Goal: Transaction & Acquisition: Purchase product/service

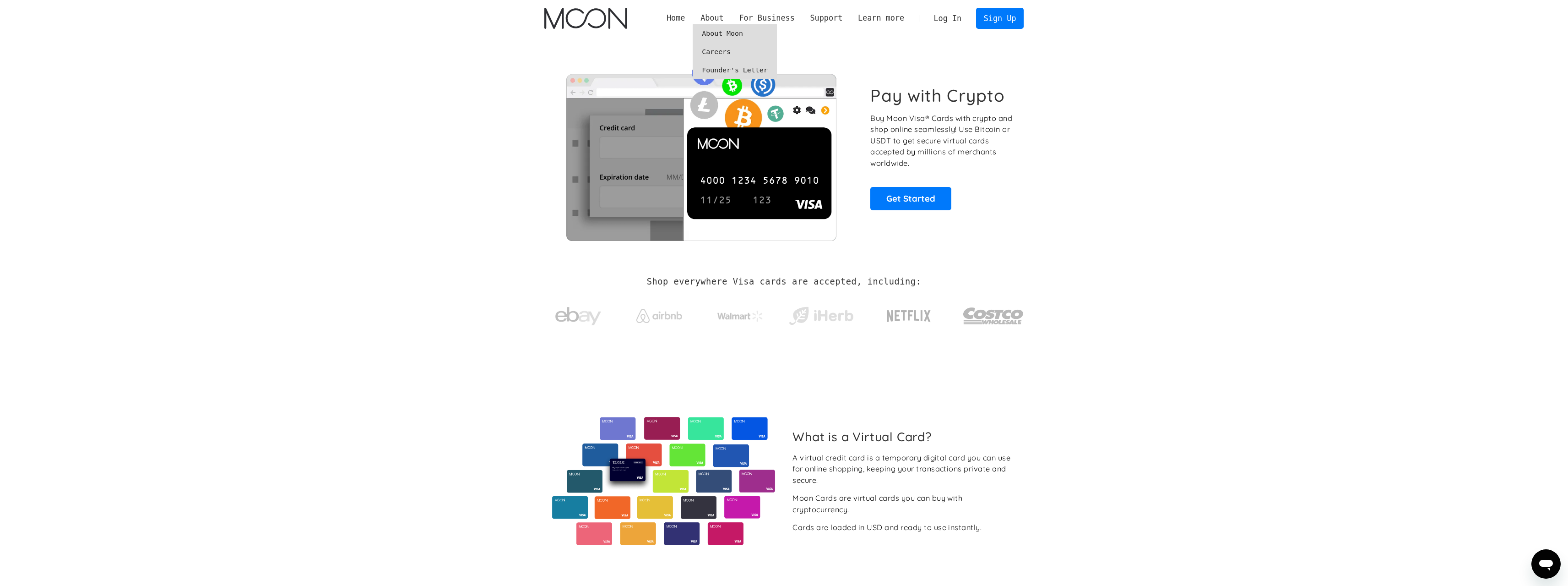
click at [724, 21] on div "About" at bounding box center [712, 18] width 23 height 12
click at [735, 34] on link "About Moon" at bounding box center [734, 34] width 84 height 18
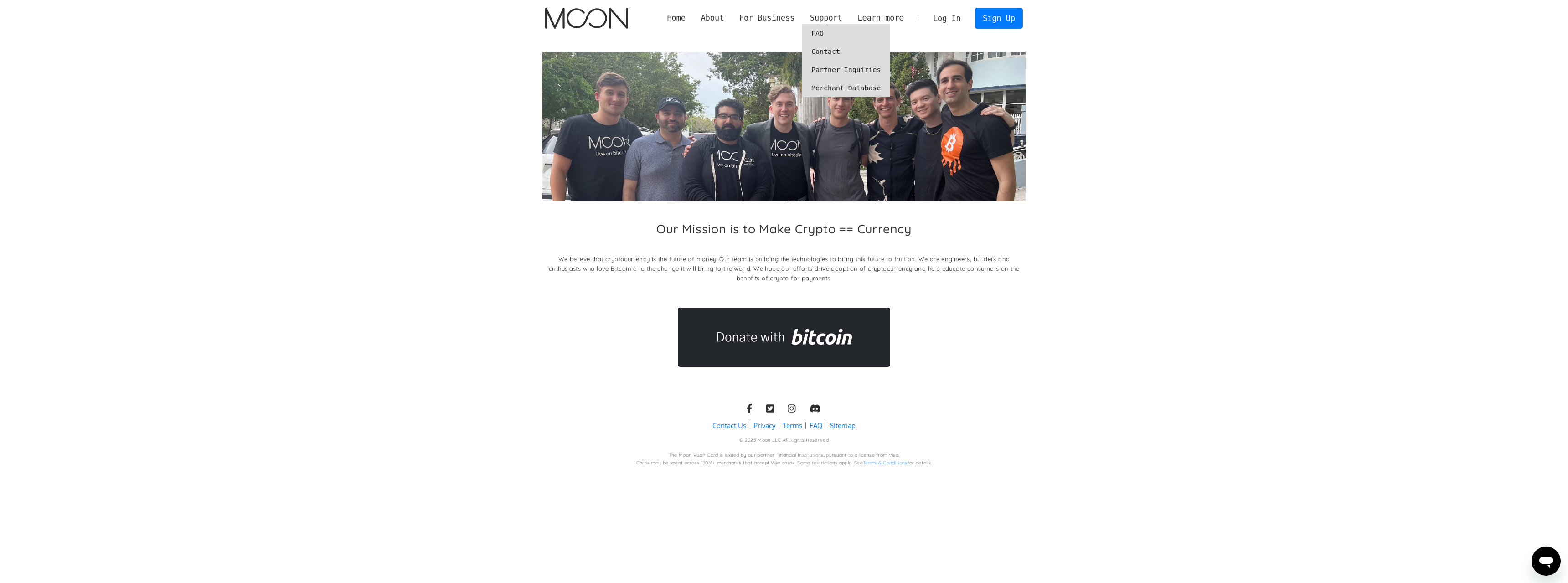
click at [841, 71] on link "Partner Inquiries" at bounding box center [846, 70] width 88 height 18
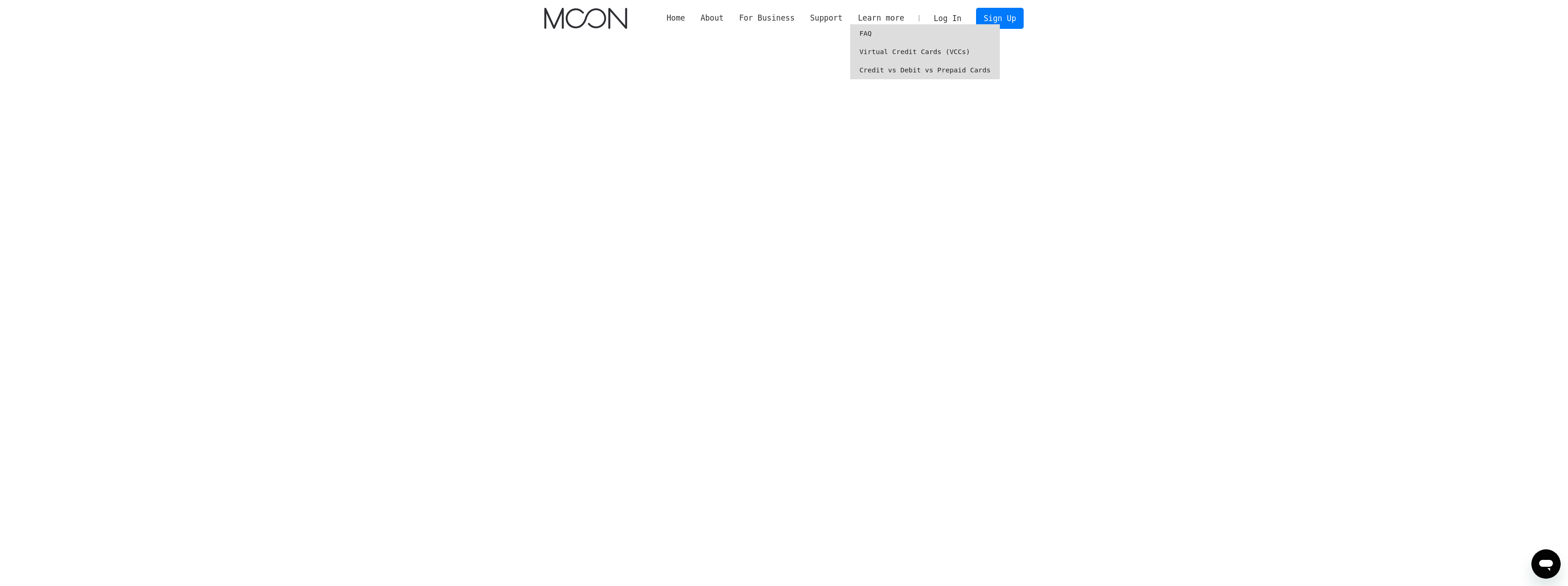
click at [882, 52] on link "Virtual Credit Cards (VCCs)" at bounding box center [925, 52] width 150 height 18
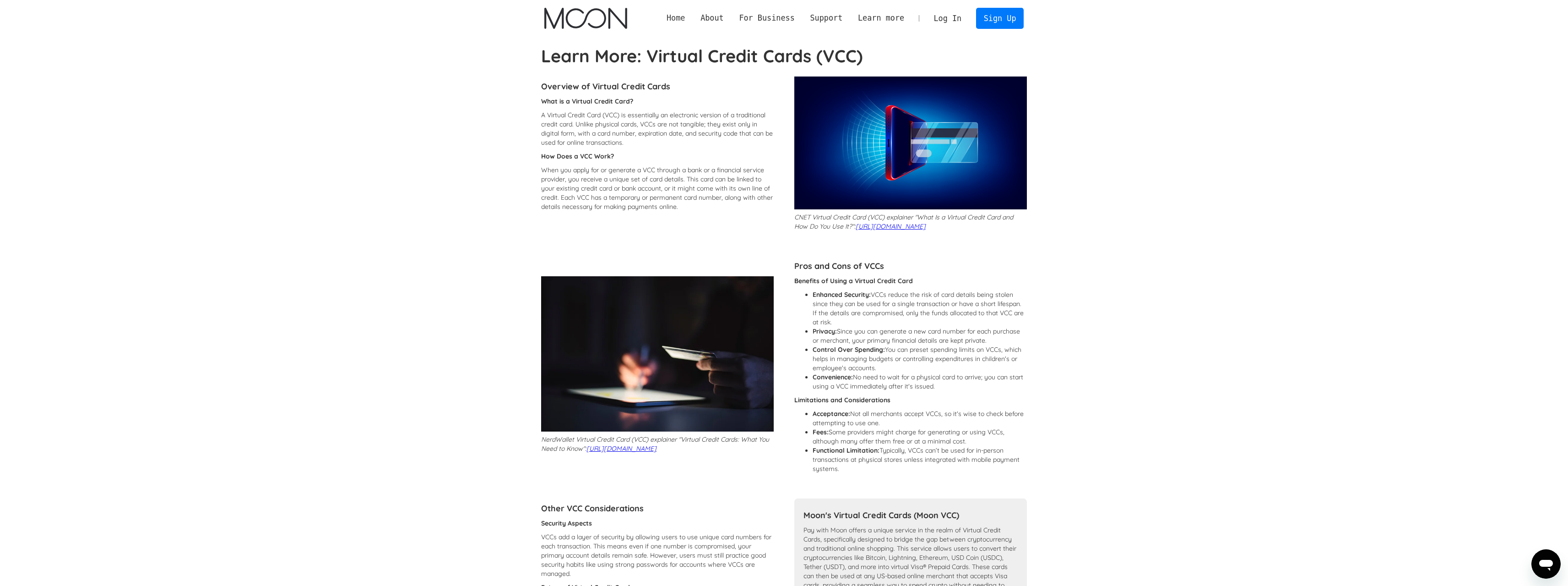
click at [693, 21] on link "Home" at bounding box center [675, 18] width 34 height 12
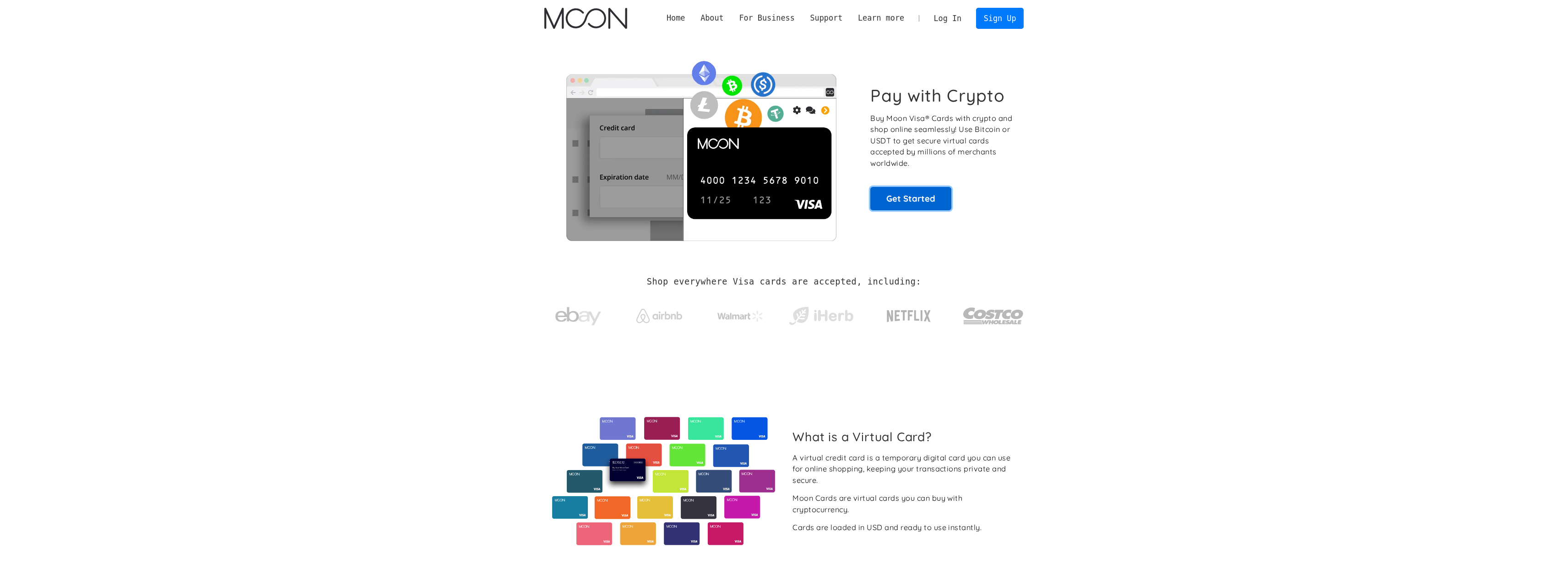
click at [922, 197] on link "Get Started" at bounding box center [911, 198] width 81 height 23
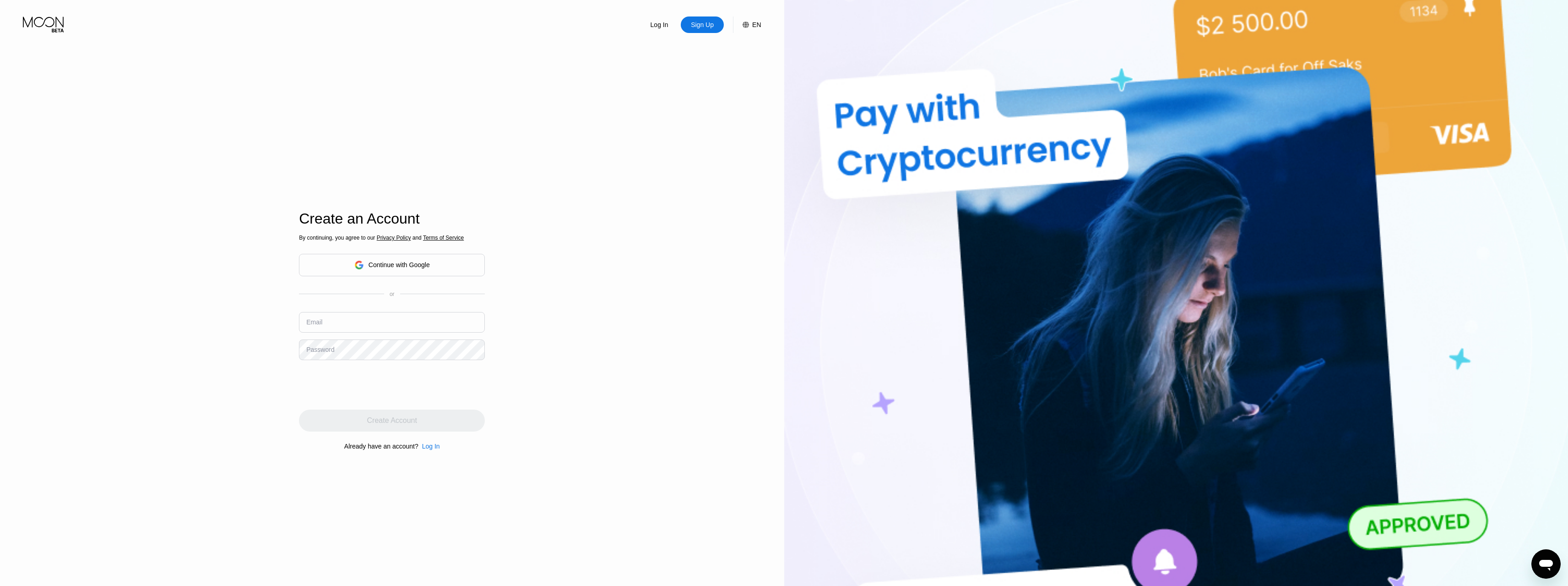
click at [438, 265] on div "Continue with Google" at bounding box center [392, 265] width 186 height 23
click at [408, 318] on input "text" at bounding box center [392, 322] width 186 height 21
type input "[EMAIL_ADDRESS][DOMAIN_NAME]"
click at [344, 422] on div "Create Account" at bounding box center [392, 420] width 186 height 22
click at [394, 321] on input at bounding box center [392, 322] width 186 height 21
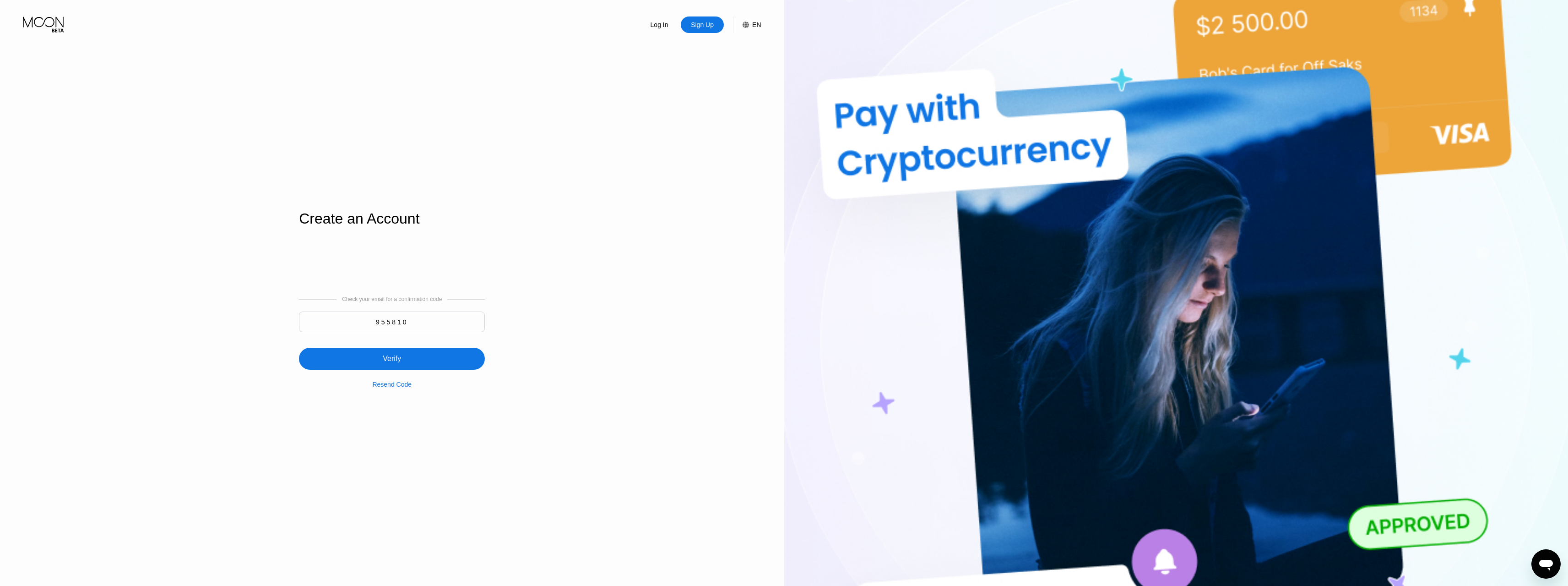
type input "955810"
click at [432, 360] on div "Verify" at bounding box center [392, 358] width 186 height 22
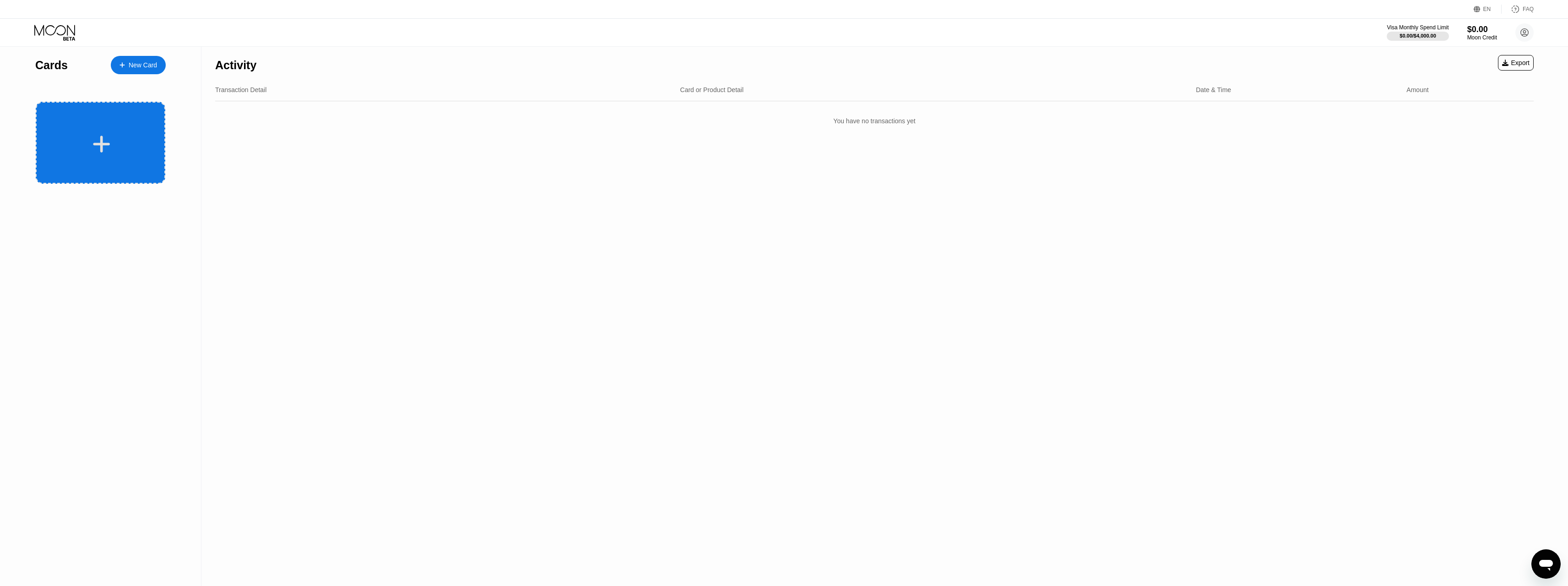
click at [126, 154] on div at bounding box center [101, 144] width 114 height 21
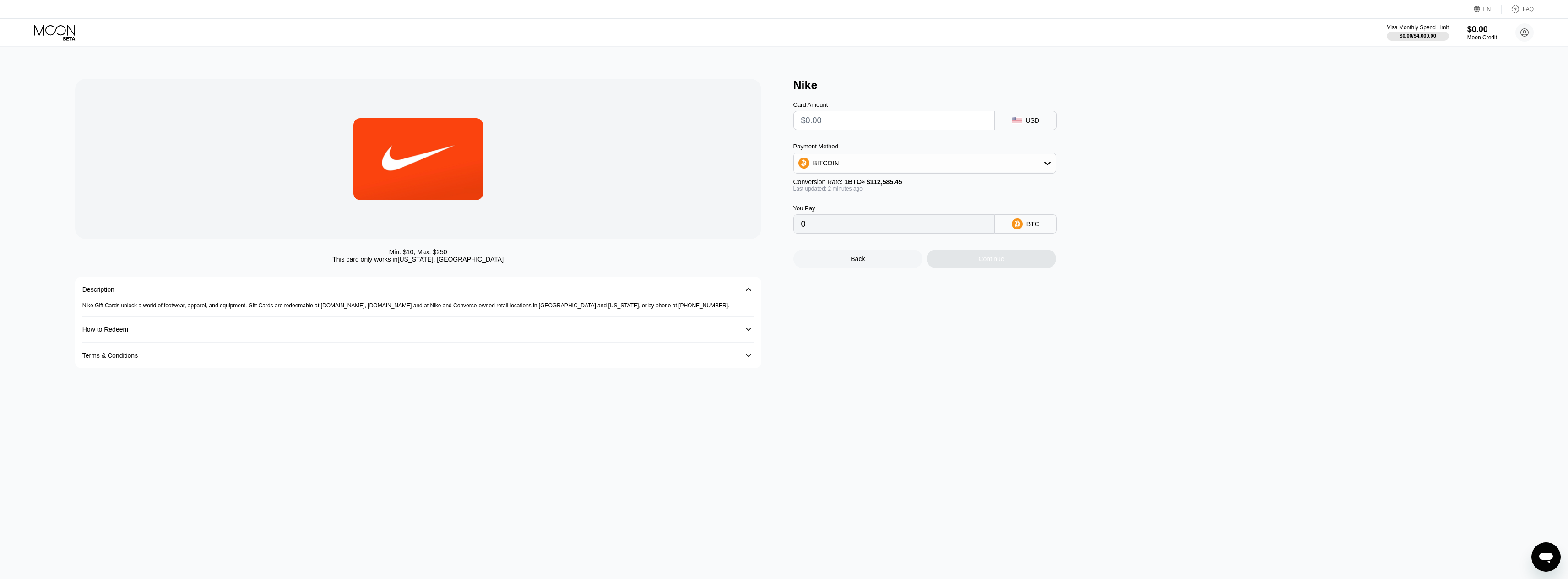
click at [687, 292] on div "Description" at bounding box center [409, 289] width 653 height 7
click at [160, 341] on div "Terms & Conditions" at bounding box center [409, 342] width 653 height 7
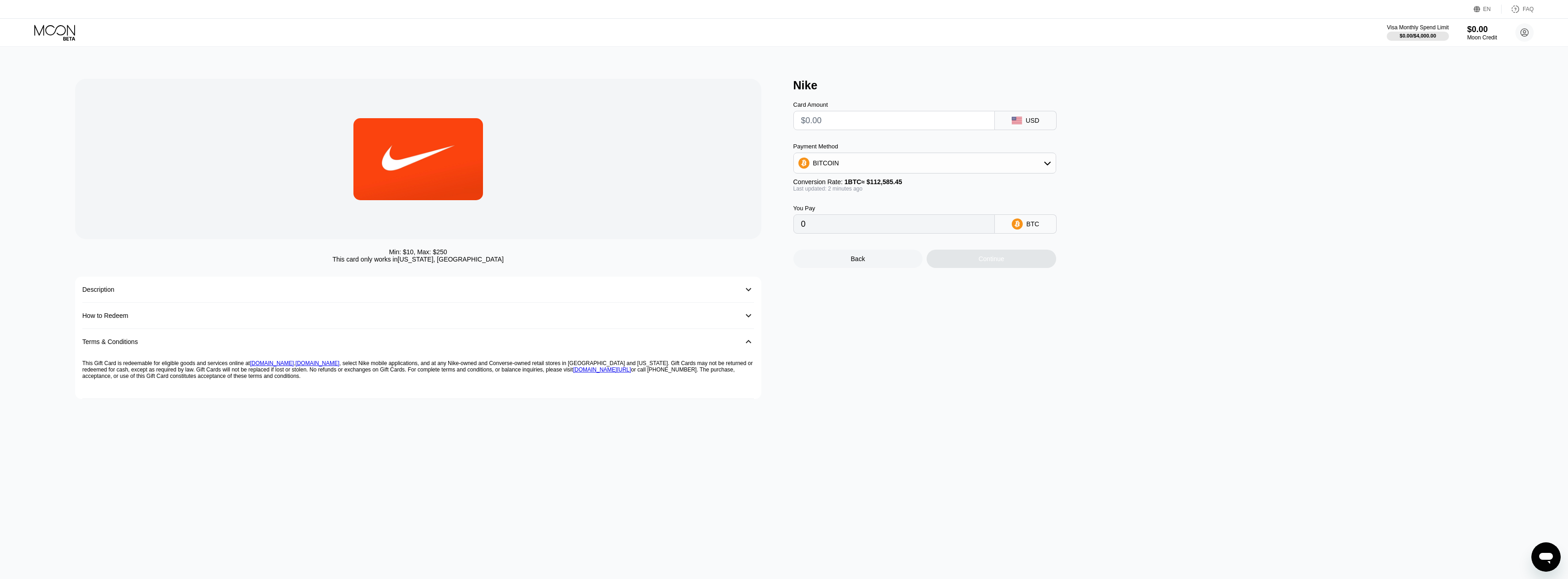
click at [190, 297] on div "Description 󰅀" at bounding box center [418, 289] width 672 height 26
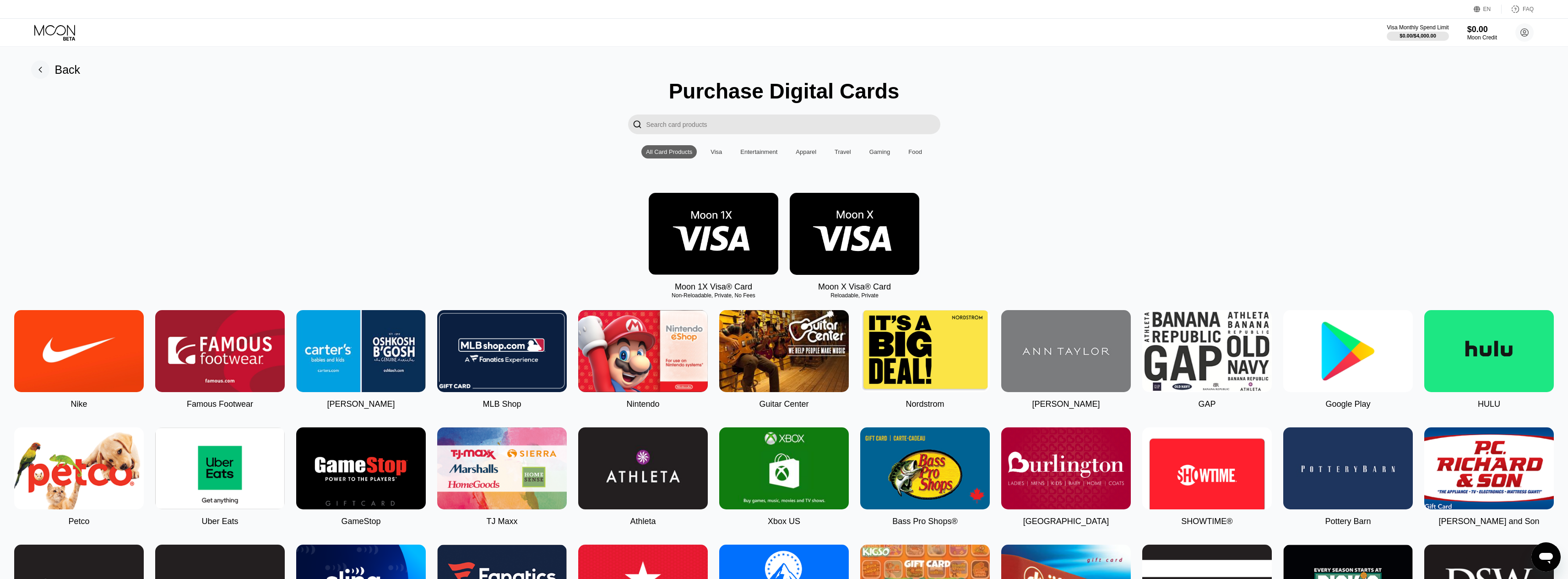
click at [756, 219] on img at bounding box center [713, 234] width 130 height 82
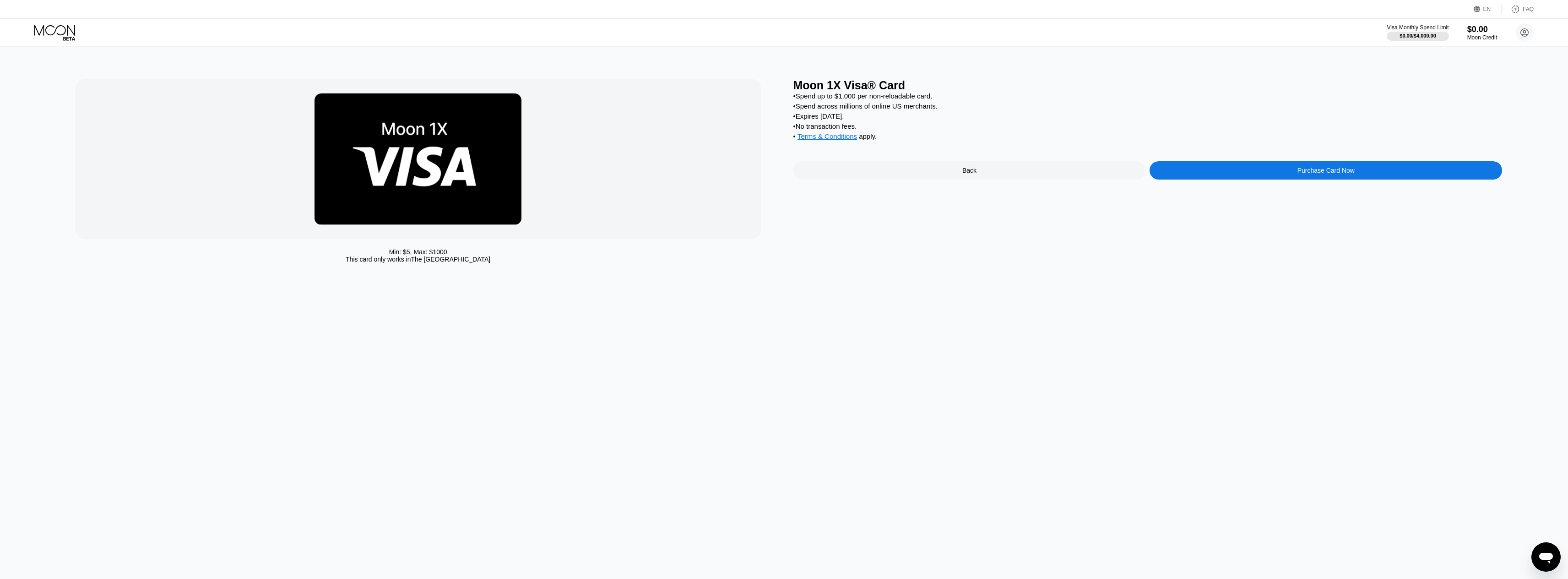
click at [1388, 174] on div "Purchase Card Now" at bounding box center [1325, 171] width 353 height 18
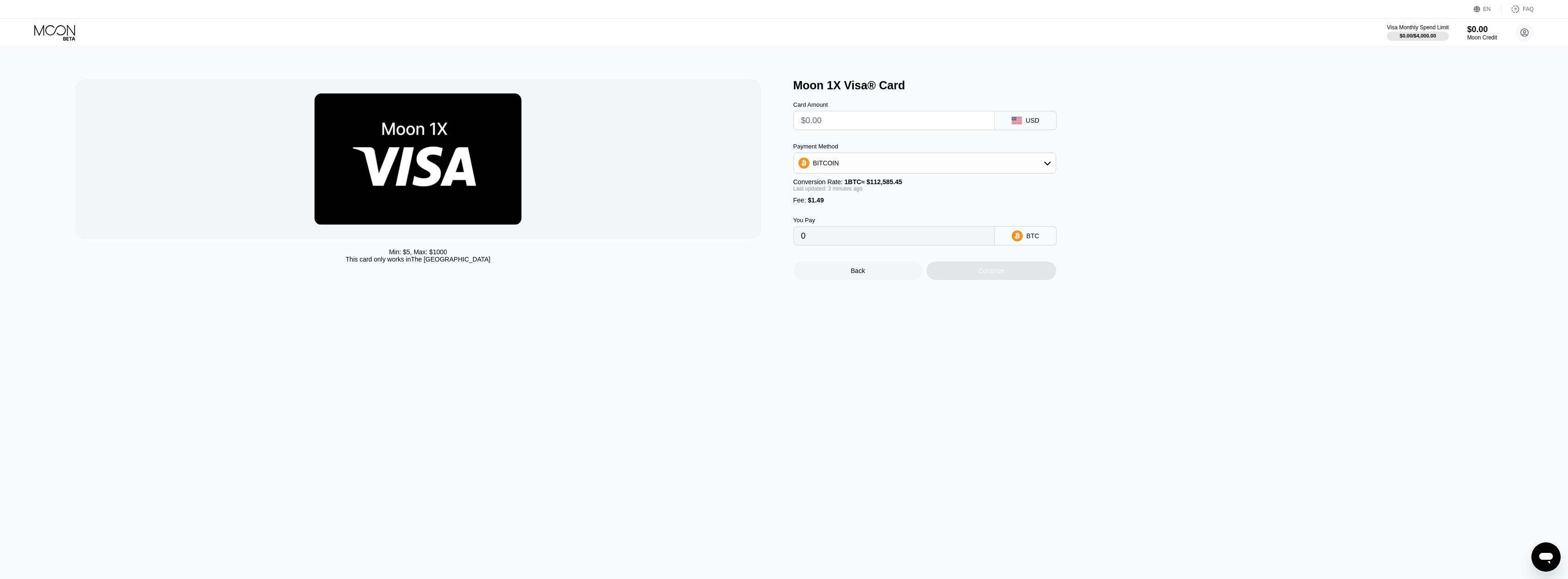
click at [992, 273] on div "Continue" at bounding box center [992, 271] width 130 height 18
click at [891, 117] on input "text" at bounding box center [894, 120] width 186 height 18
click at [937, 275] on div "Continue" at bounding box center [992, 271] width 130 height 18
click at [937, 136] on div "Card Amount USD Payment Method BITCOIN Conversion Rate: 1 BTC ≈ $112,585.45 Las…" at bounding box center [940, 169] width 293 height 153
click at [938, 130] on input "text" at bounding box center [894, 120] width 186 height 18
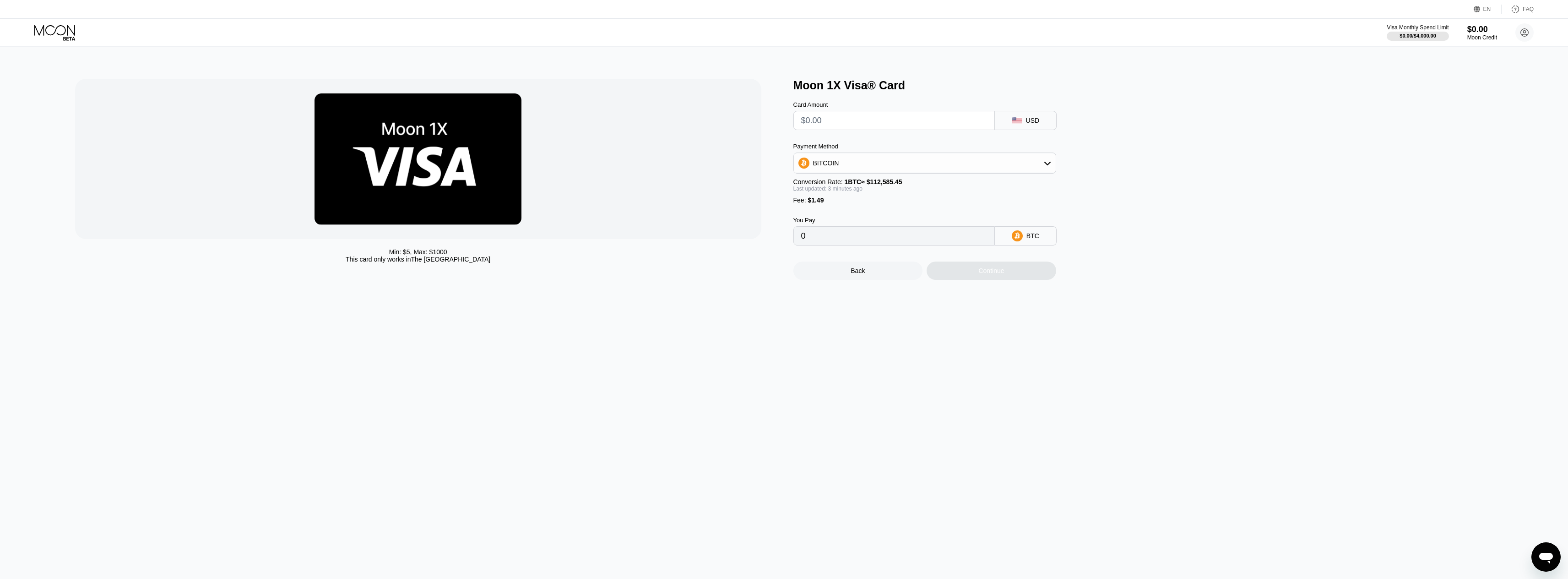
type input "$0"
type input "0.00001324"
type input "$0"
click at [934, 139] on div "Card Amount $0 USD Payment Method BITCOIN Conversion Rate: 1 BTC ≈ $112,585.45 …" at bounding box center [940, 169] width 293 height 153
click at [966, 260] on div "Back Continue" at bounding box center [940, 262] width 293 height 34
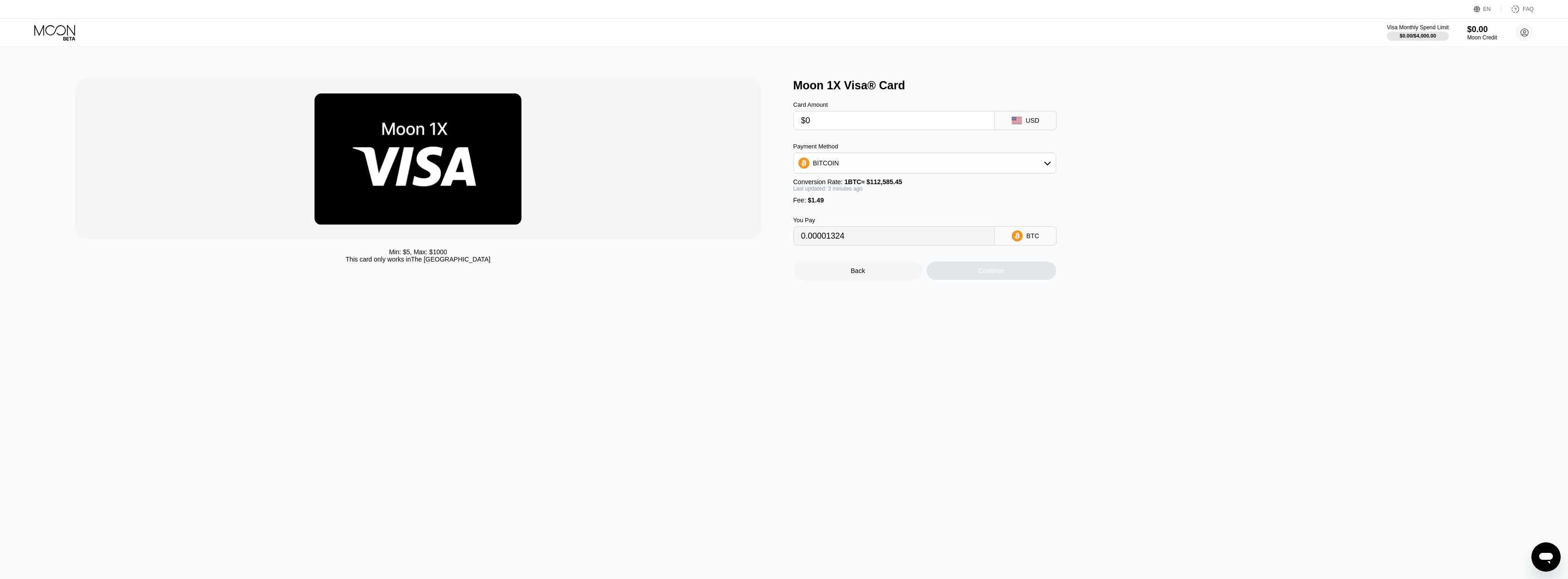
click at [966, 272] on div "Continue" at bounding box center [992, 271] width 130 height 18
click at [847, 120] on input "$0" at bounding box center [894, 120] width 186 height 18
type input "0"
type input "$5"
type input "0.00005765"
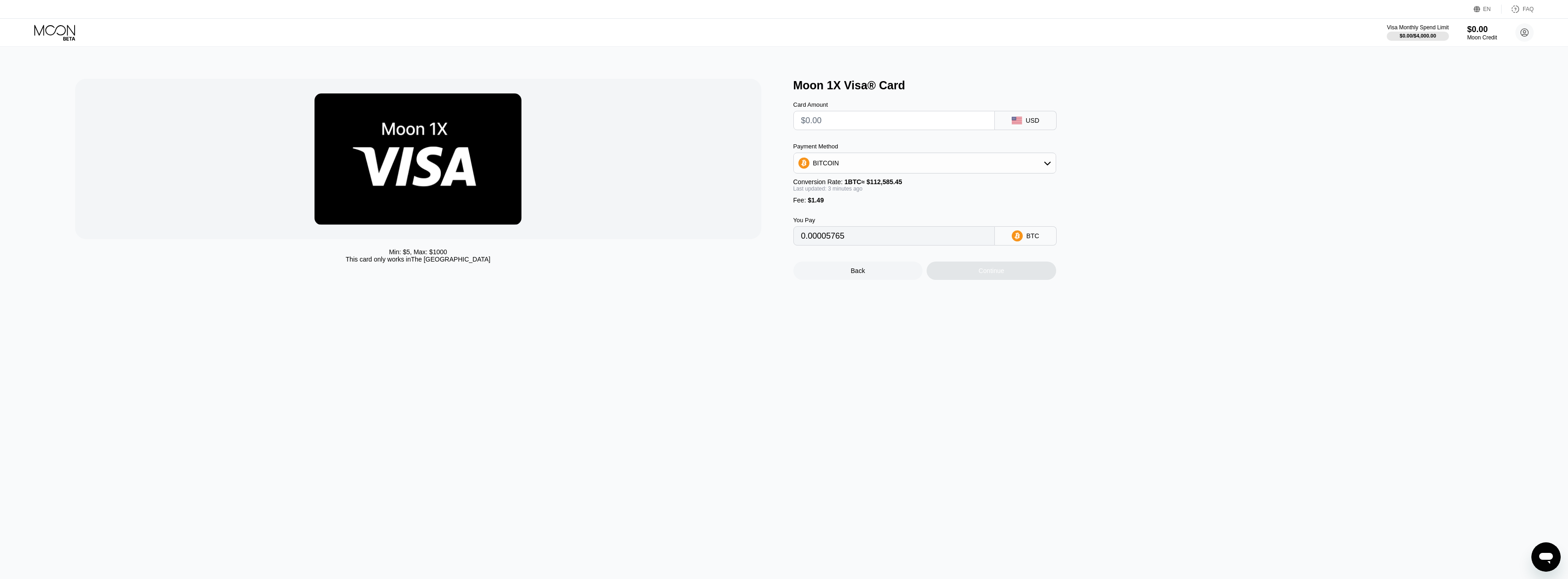
type input "0"
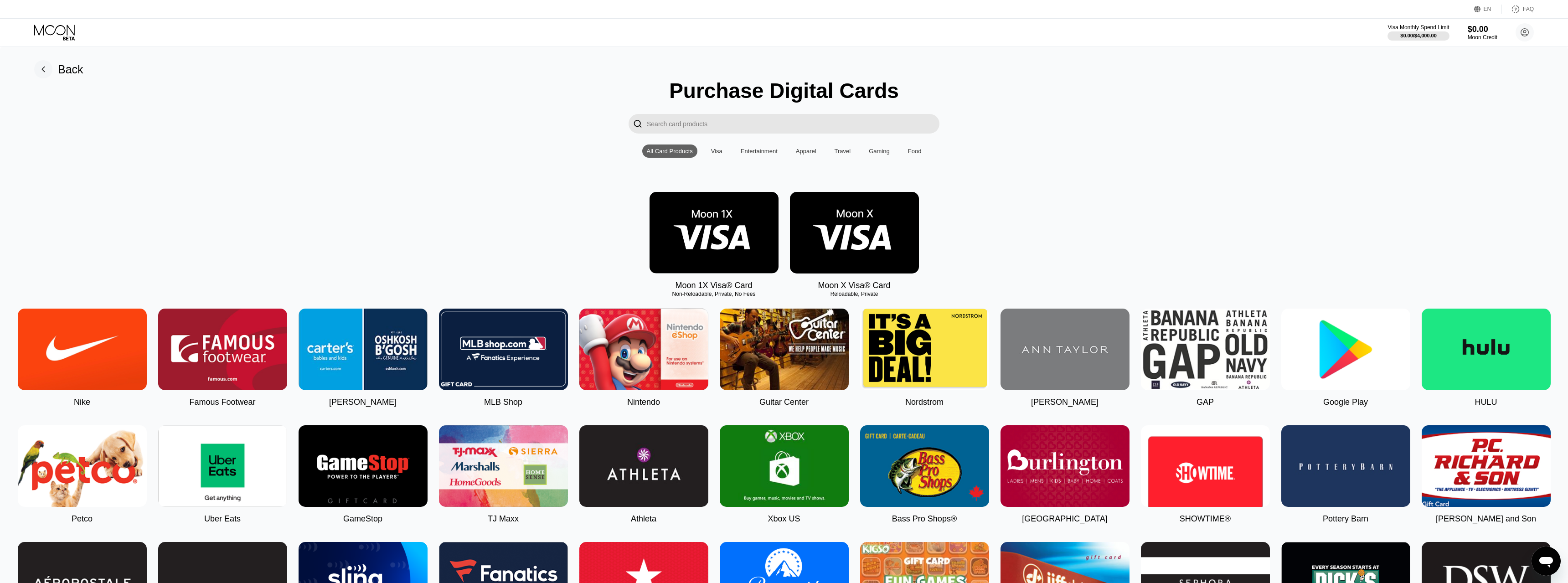
click at [55, 77] on div "Back" at bounding box center [58, 69] width 49 height 18
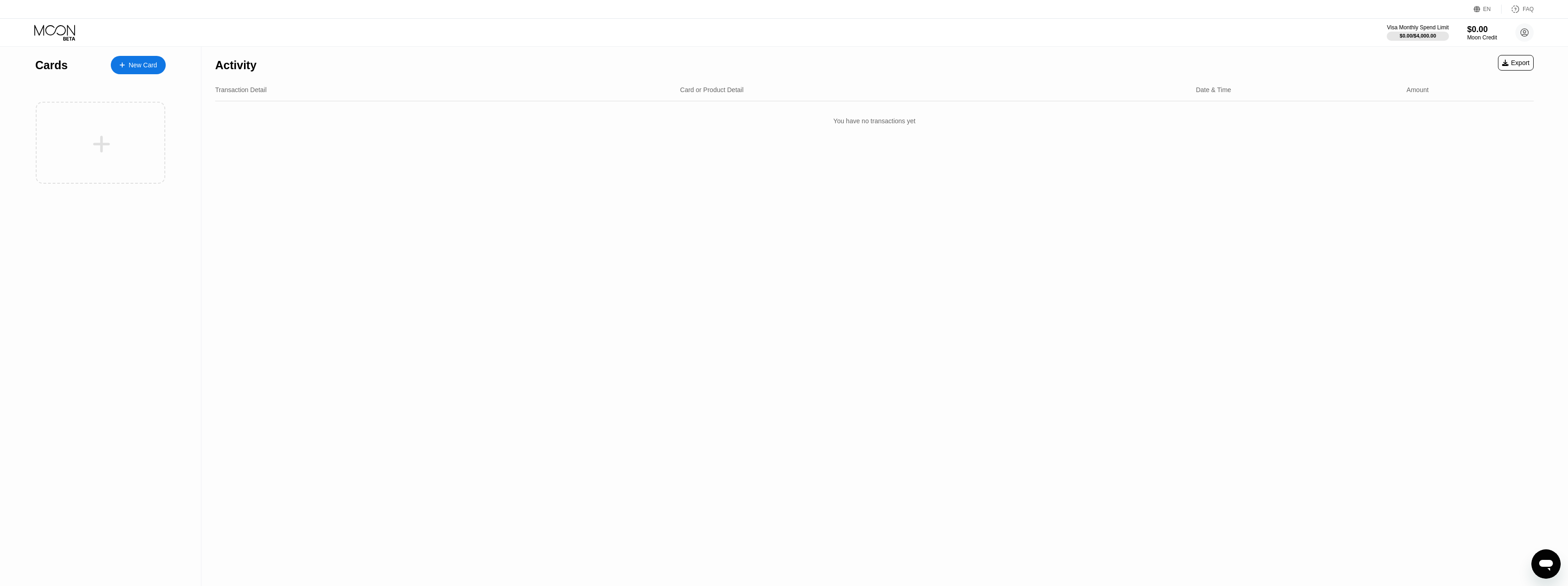
click at [125, 65] on icon at bounding box center [122, 65] width 5 height 5
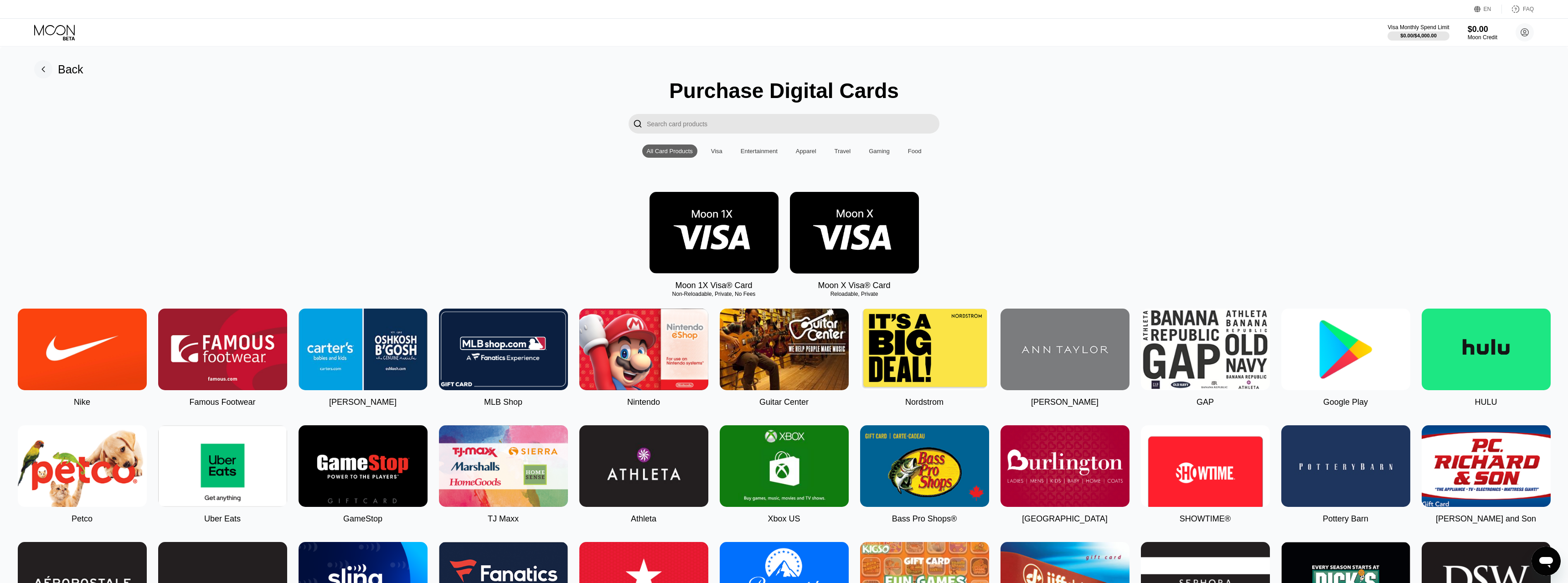
click at [1349, 351] on img at bounding box center [1346, 349] width 129 height 82
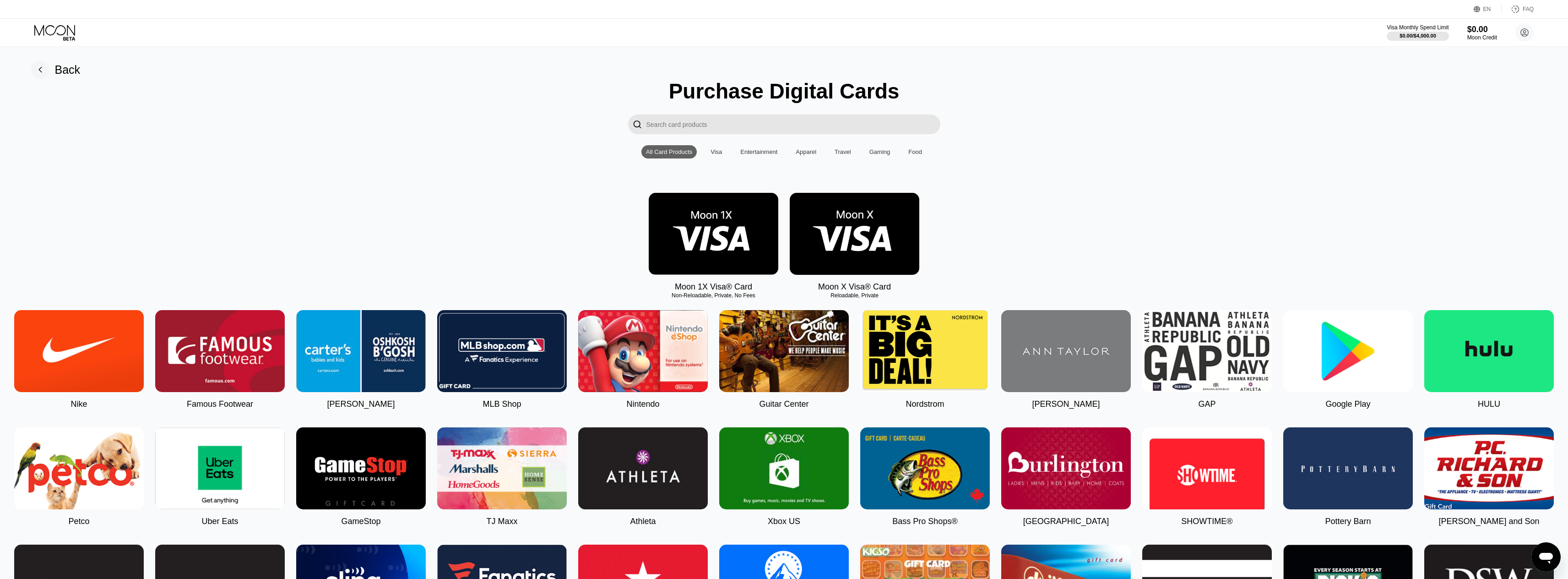
click at [1487, 9] on div "EN" at bounding box center [1487, 9] width 8 height 6
drag, startPoint x: 1334, startPoint y: 47, endPoint x: 1379, endPoint y: 48, distance: 45.0
click at [1437, 55] on div "Select an item" at bounding box center [1432, 51] width 63 height 7
click at [1462, 50] on div "Select an item" at bounding box center [1432, 51] width 63 height 7
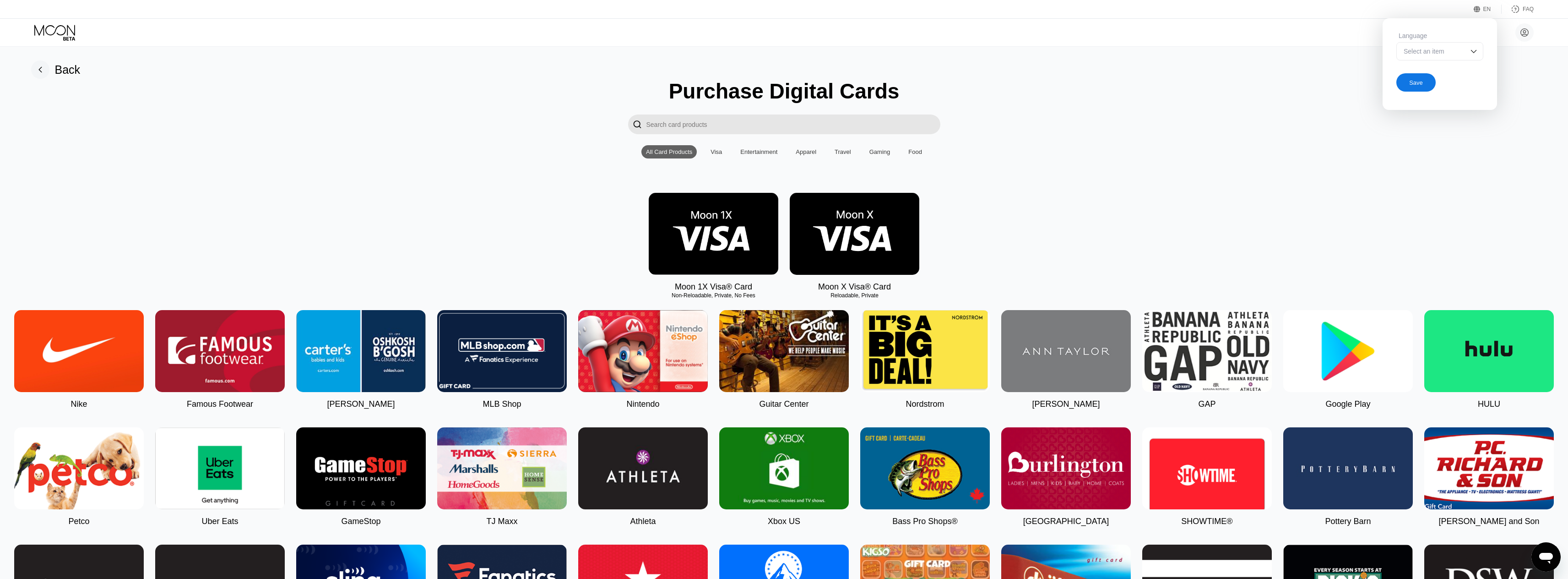
click at [1462, 50] on div "Select an item" at bounding box center [1432, 51] width 63 height 7
click at [1482, 45] on div "Select an item" at bounding box center [1440, 51] width 87 height 18
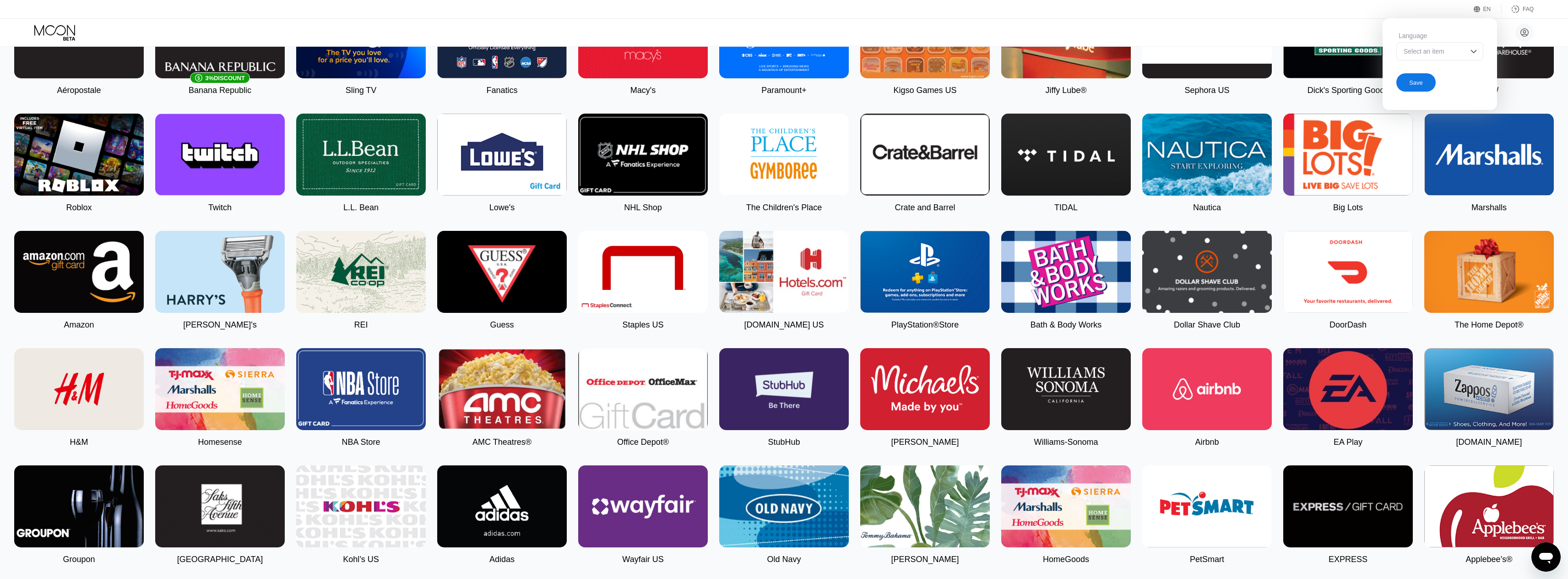
scroll to position [550, 0]
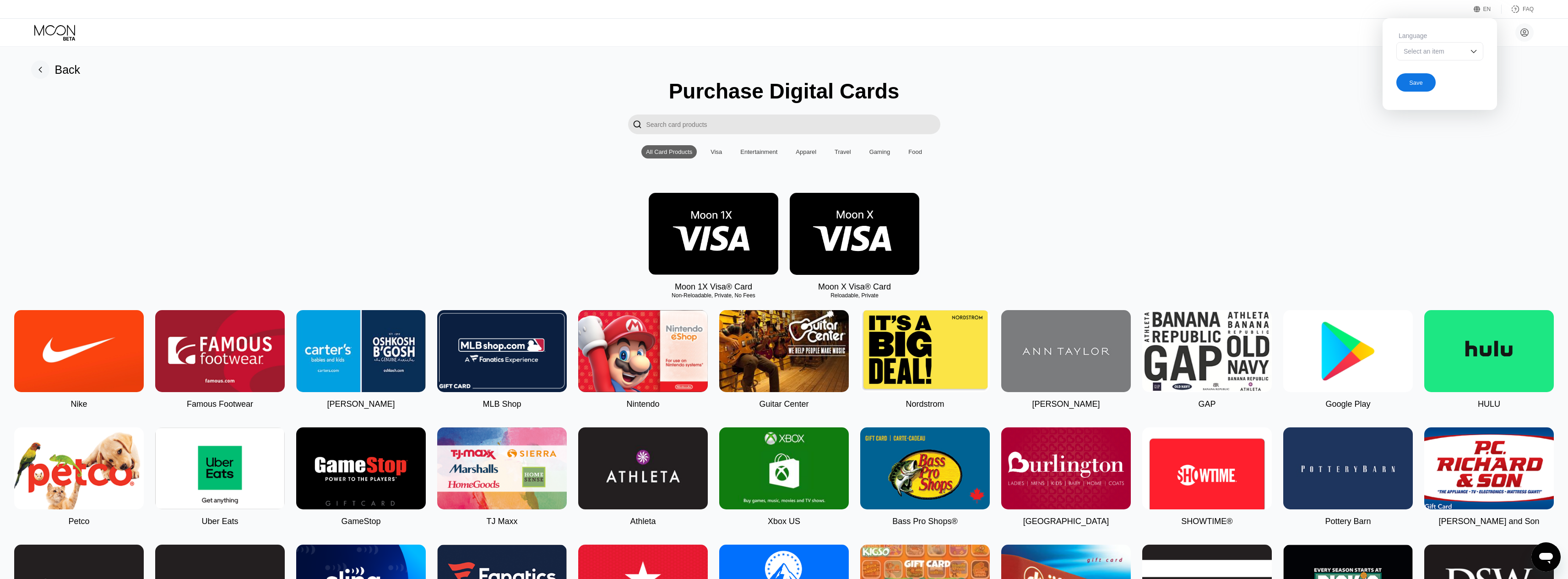
click at [753, 221] on img at bounding box center [713, 234] width 130 height 82
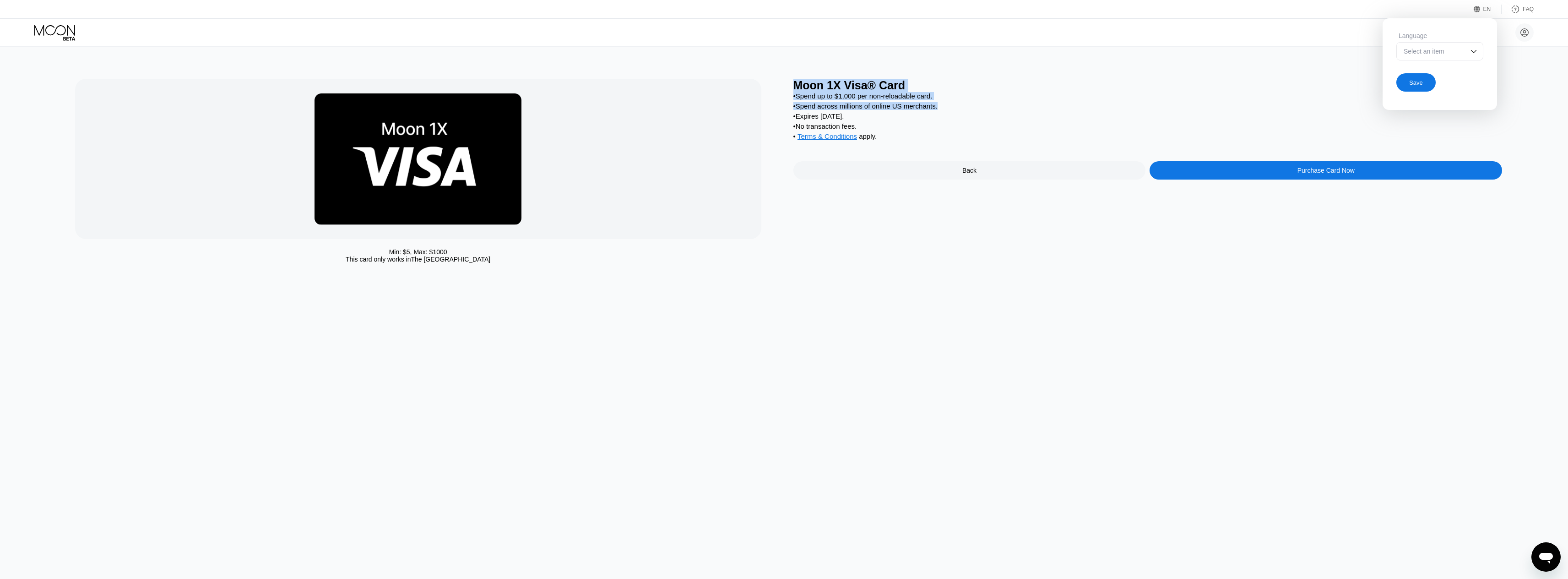
drag, startPoint x: 977, startPoint y: 113, endPoint x: 768, endPoint y: 94, distance: 209.9
click at [768, 94] on div "Min: $ 5 , Max: $ 1000 This card only works in The United States Moon 1X Visa® …" at bounding box center [784, 173] width 1418 height 189
click at [780, 70] on div "Min: $ 5 , Max: $ 1000 This card only works in The United States Moon 1X Visa® …" at bounding box center [784, 312] width 1575 height 532
drag, startPoint x: 787, startPoint y: 80, endPoint x: 803, endPoint y: 83, distance: 16.3
click at [787, 81] on div "Min: $ 5 , Max: $ 1000 This card only works in The United States Moon 1X Visa® …" at bounding box center [784, 173] width 1418 height 189
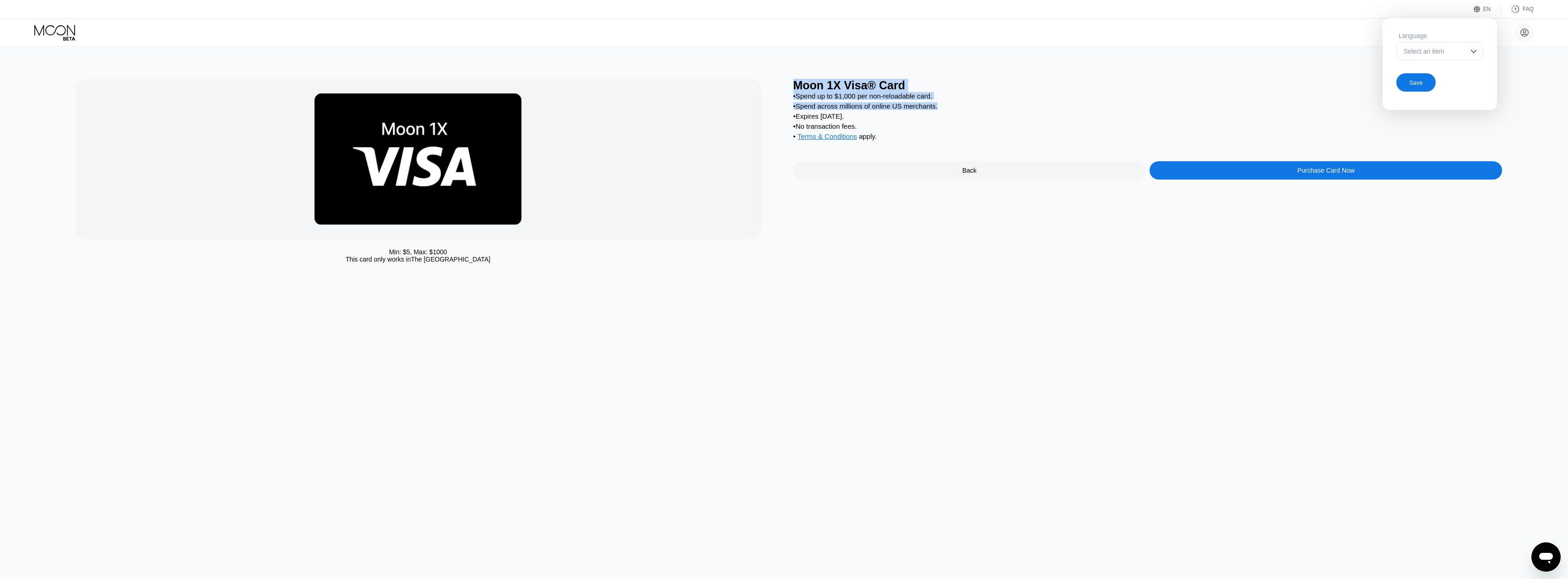
click at [803, 83] on div "Moon 1X Visa® Card" at bounding box center [1148, 86] width 709 height 13
drag, startPoint x: 795, startPoint y: 85, endPoint x: 856, endPoint y: 139, distance: 81.5
click at [896, 151] on div "Min: $ 5 , Max: $ 1000 This card only works in The United States Moon 1X Visa® …" at bounding box center [784, 173] width 1418 height 189
drag, startPoint x: 856, startPoint y: 139, endPoint x: 794, endPoint y: 86, distance: 81.6
click at [794, 87] on div "Moon 1X Visa® Card • Spend up to $1,000 per non-reloadable card. • Spend across…" at bounding box center [1148, 173] width 709 height 189
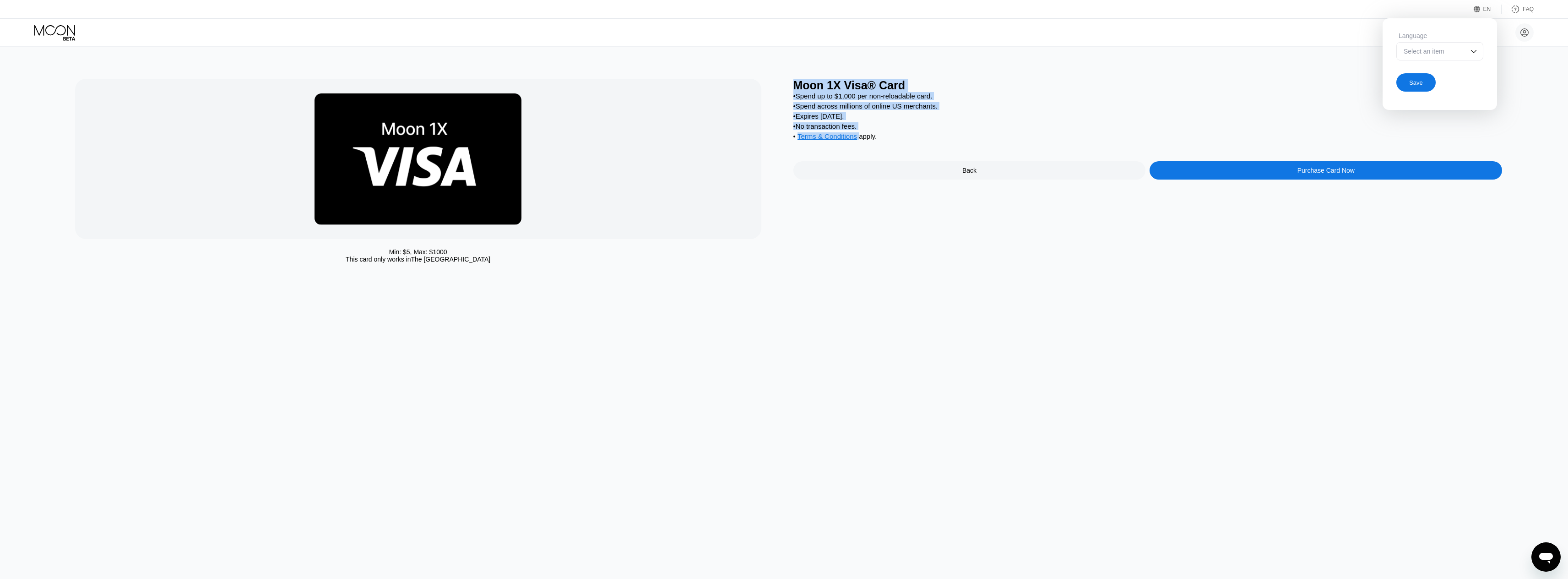
drag, startPoint x: 793, startPoint y: 85, endPoint x: 878, endPoint y: 145, distance: 104.0
click at [878, 145] on div "Moon 1X Visa® Card • Spend up to $1,000 per non-reloadable card. • Spend across…" at bounding box center [1148, 173] width 709 height 189
copy div "Moon 1X Visa® Card • Spend up to $1,000 per non-reloadable card. • Spend across…"
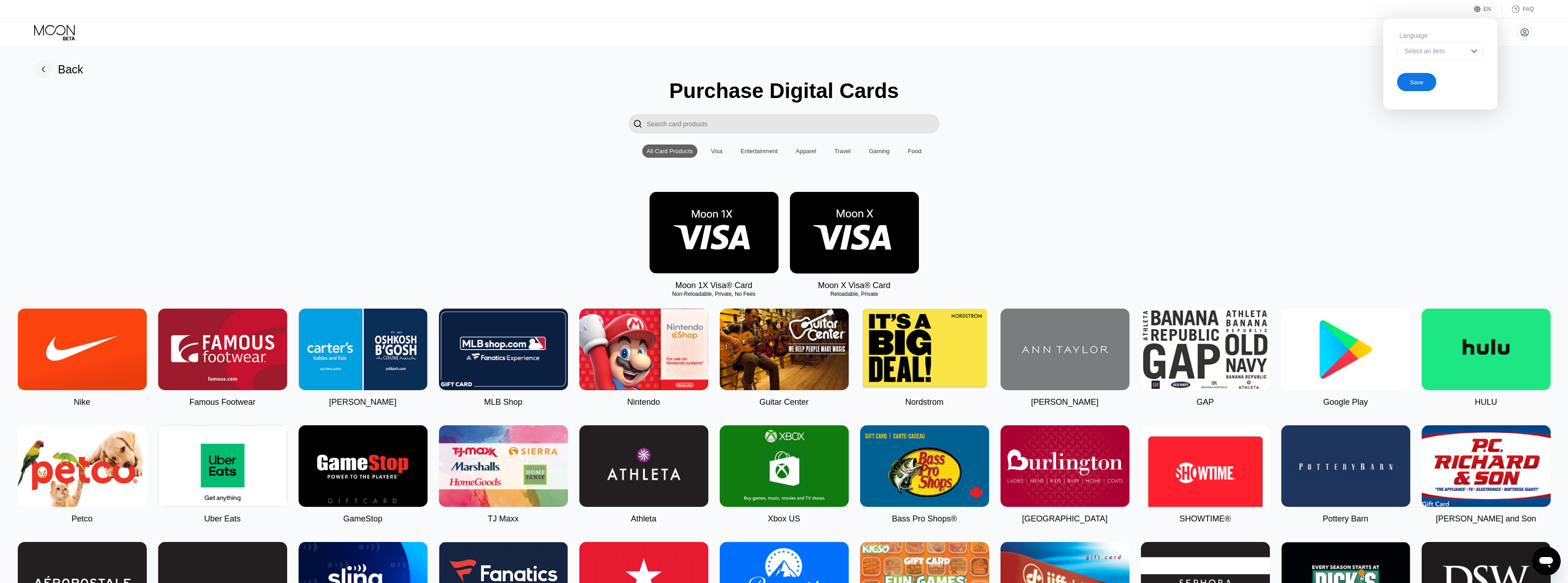
click at [1510, 120] on div "" at bounding box center [783, 124] width 1541 height 19
click at [1401, 96] on div "Language Select an item Save" at bounding box center [1440, 61] width 114 height 86
click at [1407, 88] on div "Save" at bounding box center [1416, 82] width 39 height 18
click at [1102, 259] on div "Moon 1X Visa® Card Non-Reloadable, Private, No Fees Moon X Visa® Card Reloadabl…" at bounding box center [783, 241] width 1541 height 99
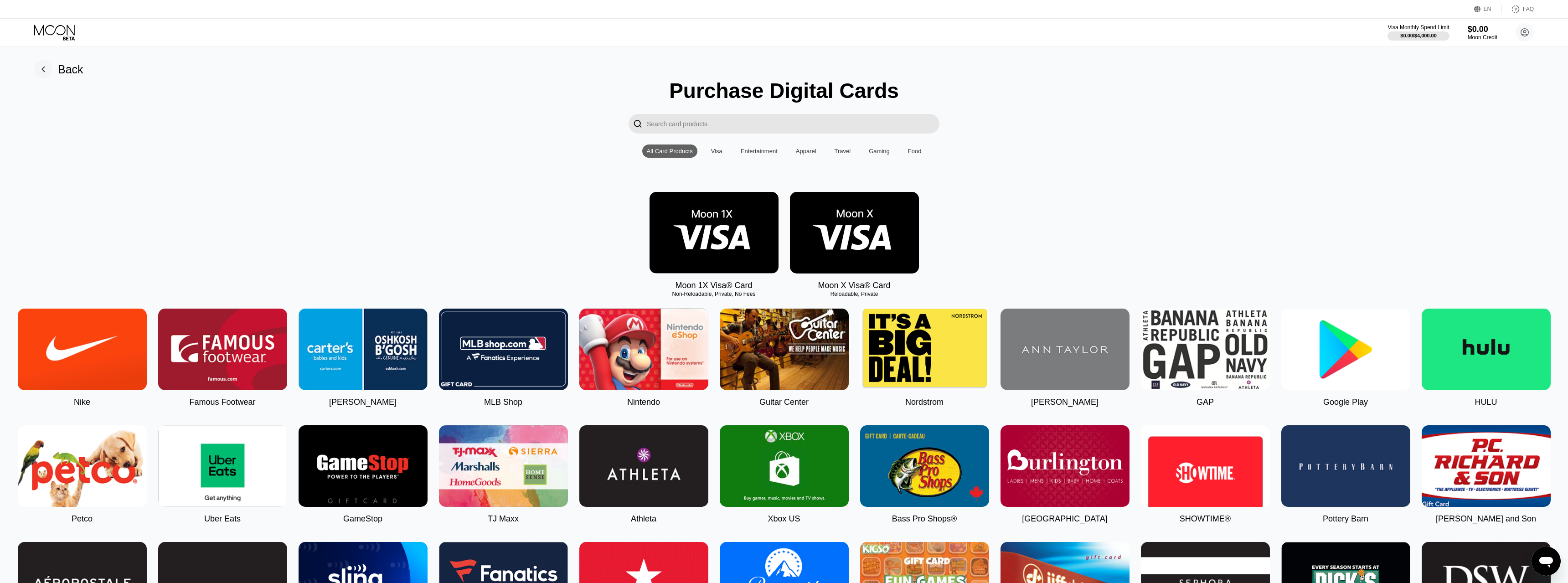
drag, startPoint x: 1567, startPoint y: 161, endPoint x: 1567, endPoint y: 251, distance: 90.0
click at [50, 64] on rect at bounding box center [43, 69] width 18 height 18
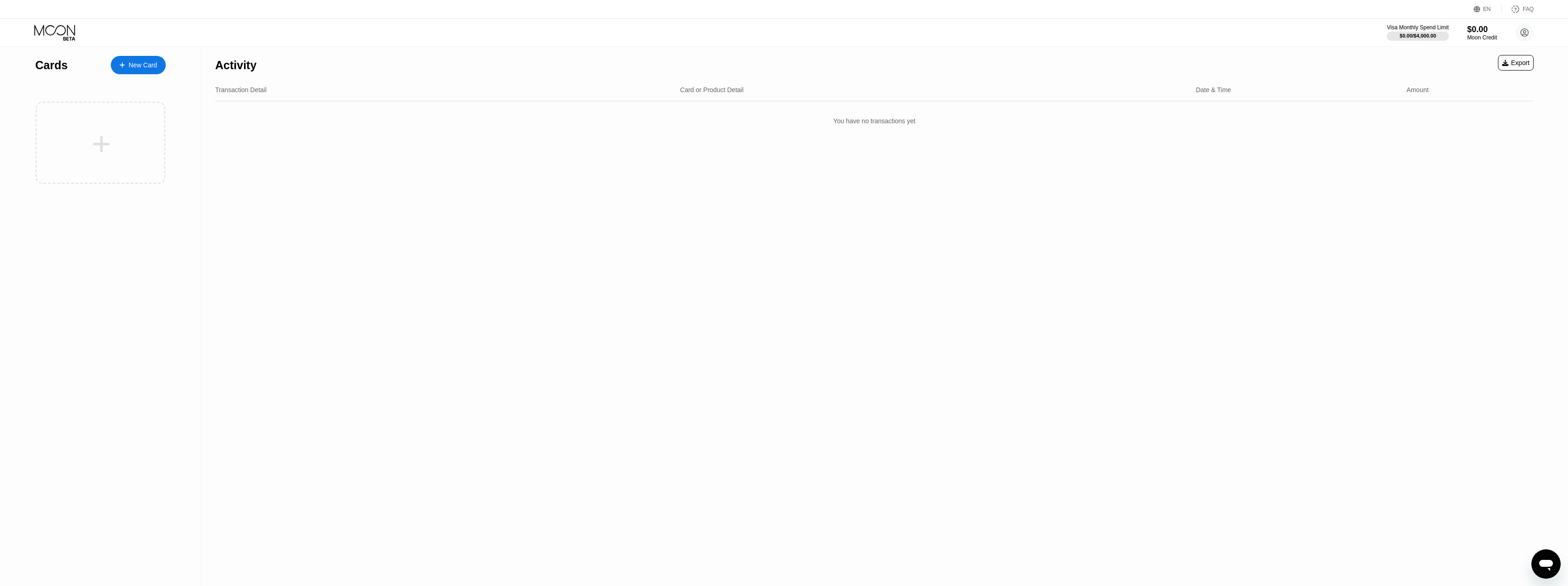
click at [131, 123] on div at bounding box center [100, 143] width 130 height 82
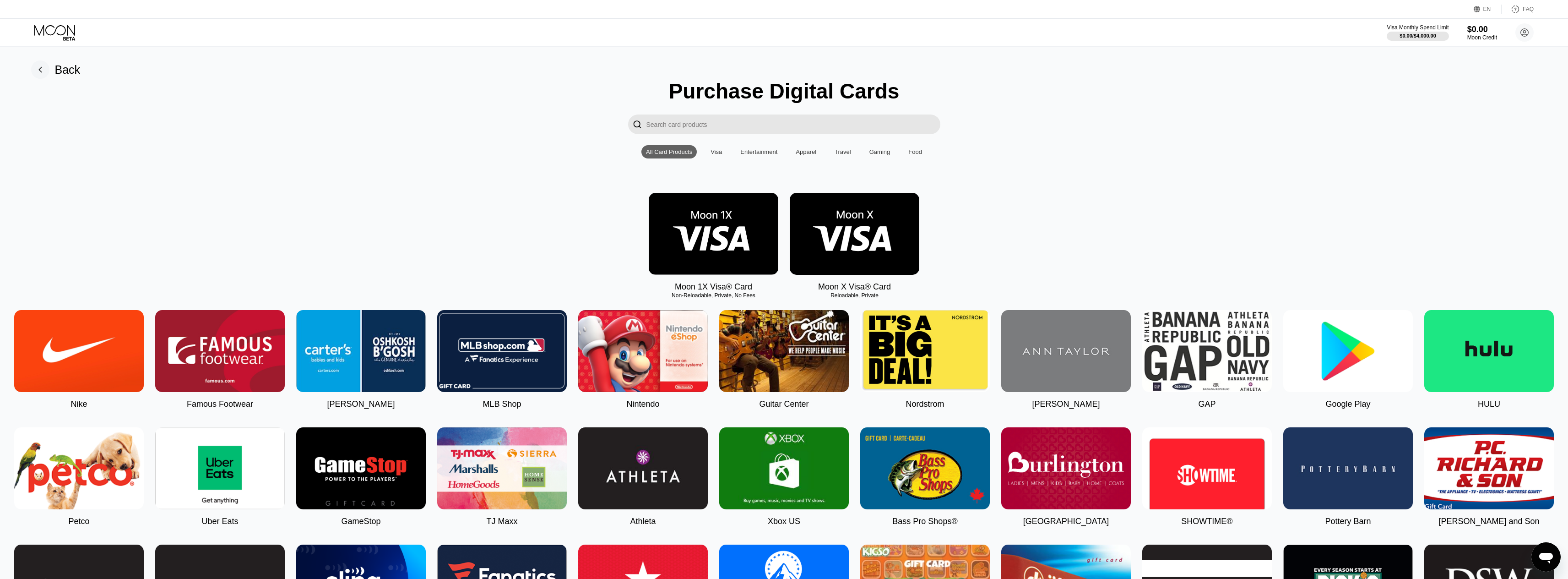
click at [715, 155] on div "Visa" at bounding box center [716, 152] width 12 height 7
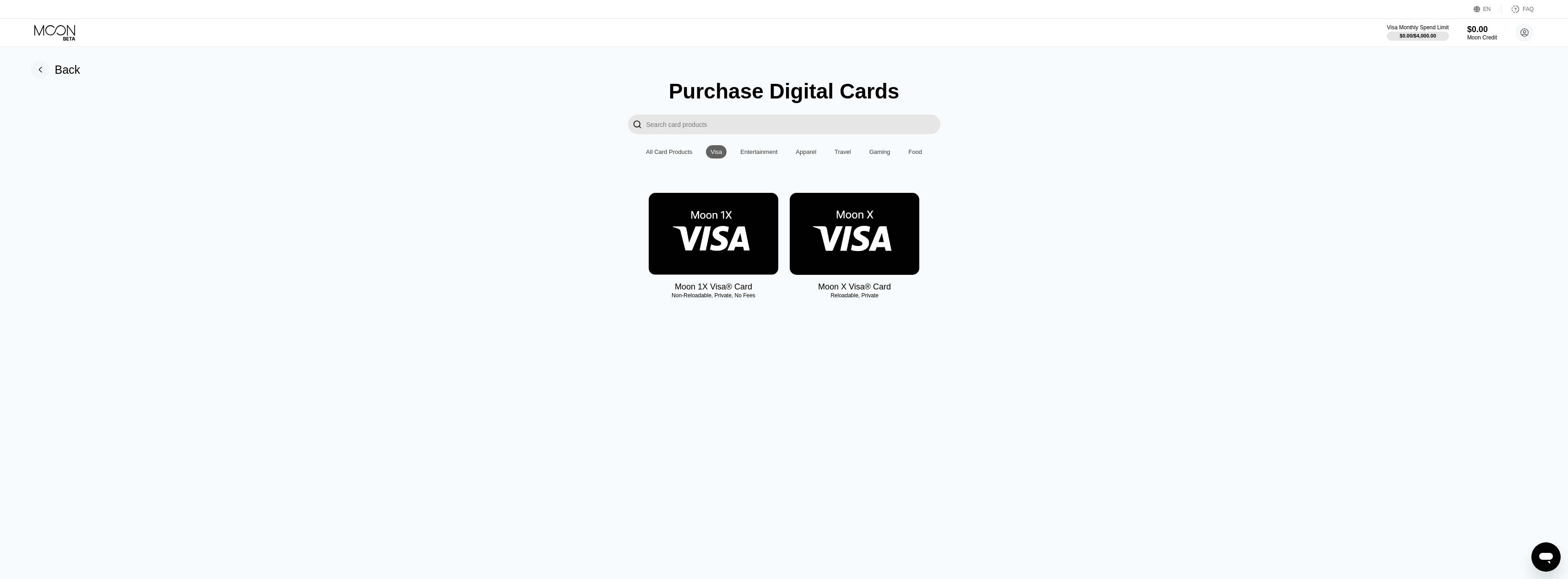
click at [770, 158] on div "Entertainment" at bounding box center [759, 152] width 46 height 13
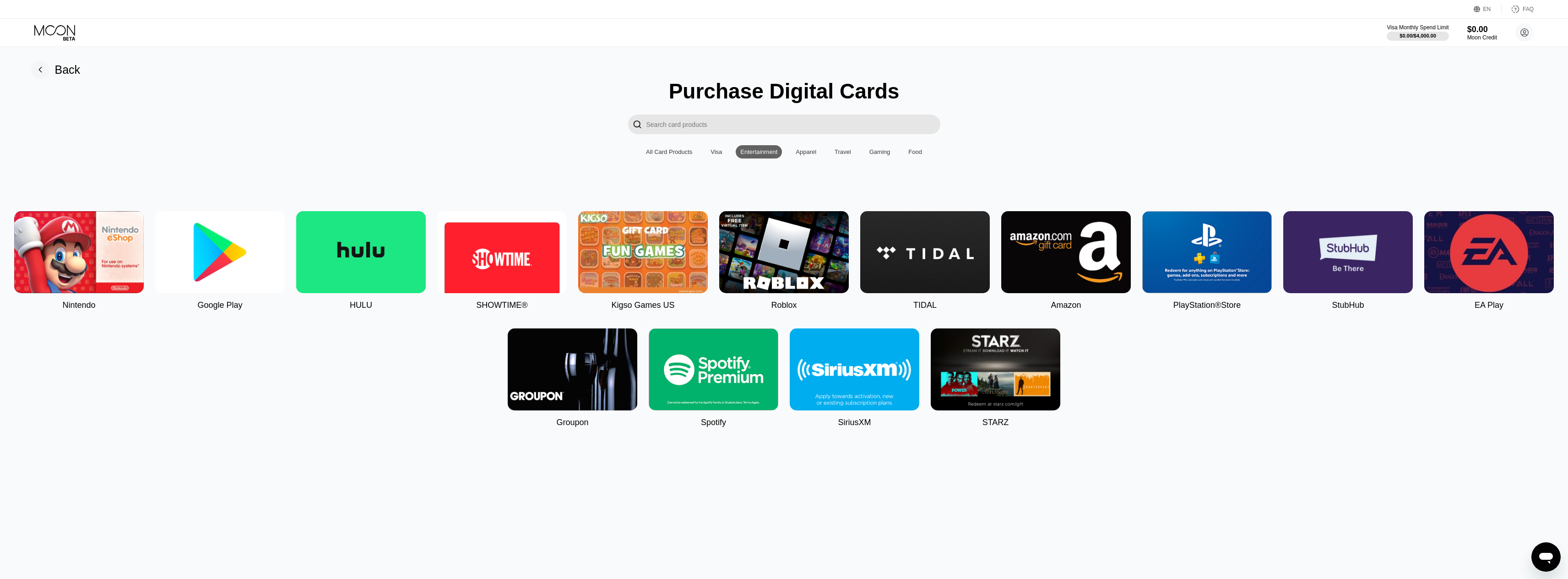
click at [797, 155] on div "Apparel" at bounding box center [806, 152] width 21 height 7
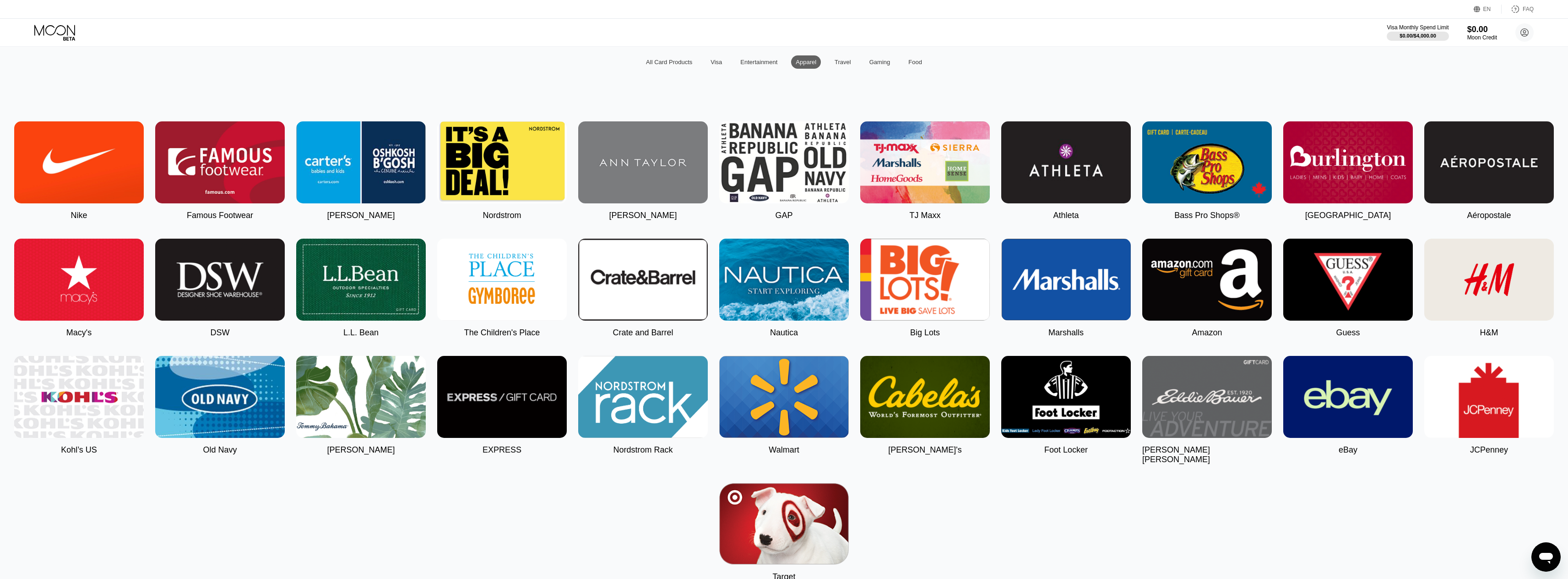
scroll to position [92, 0]
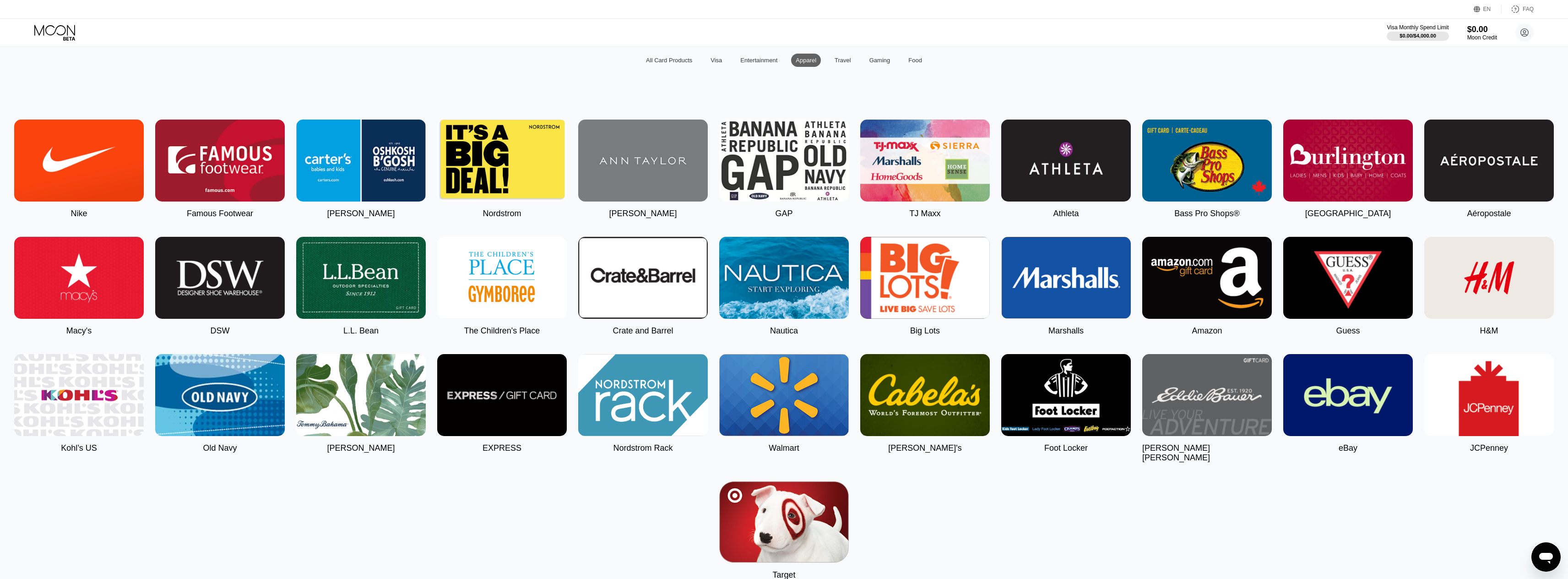
click at [841, 63] on div "Travel" at bounding box center [842, 60] width 17 height 7
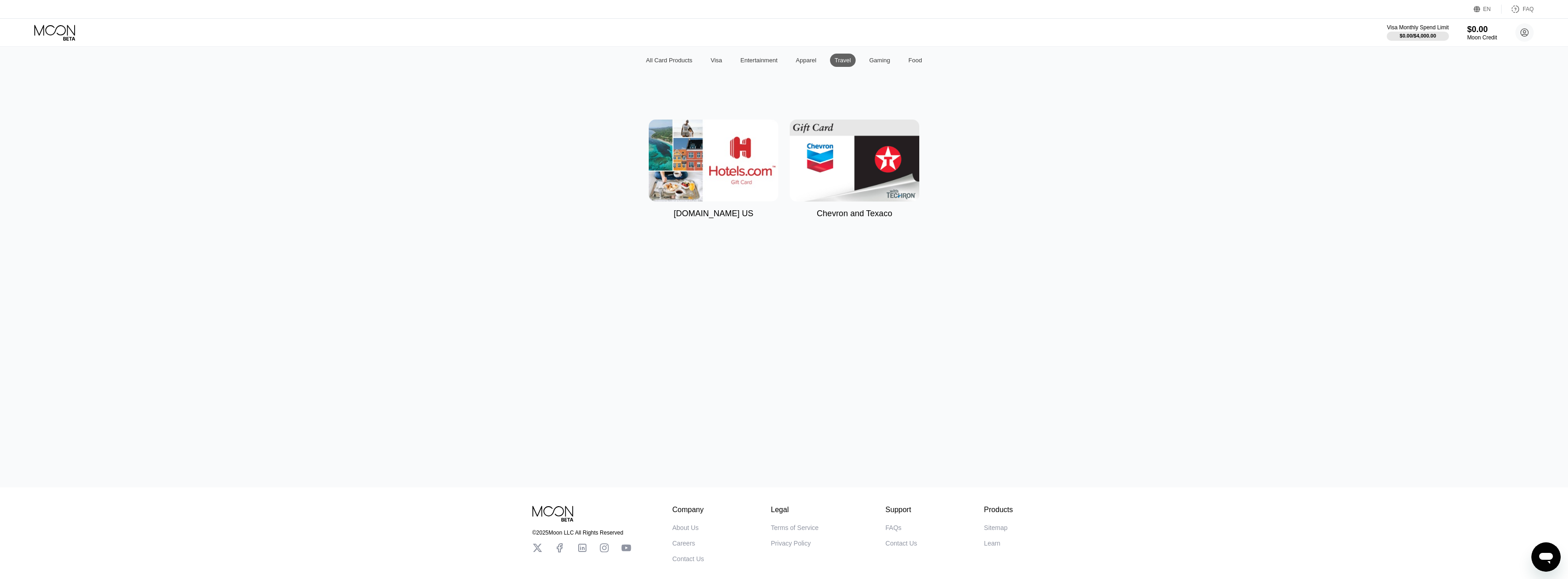
click at [869, 64] on div "Gaming" at bounding box center [880, 60] width 21 height 7
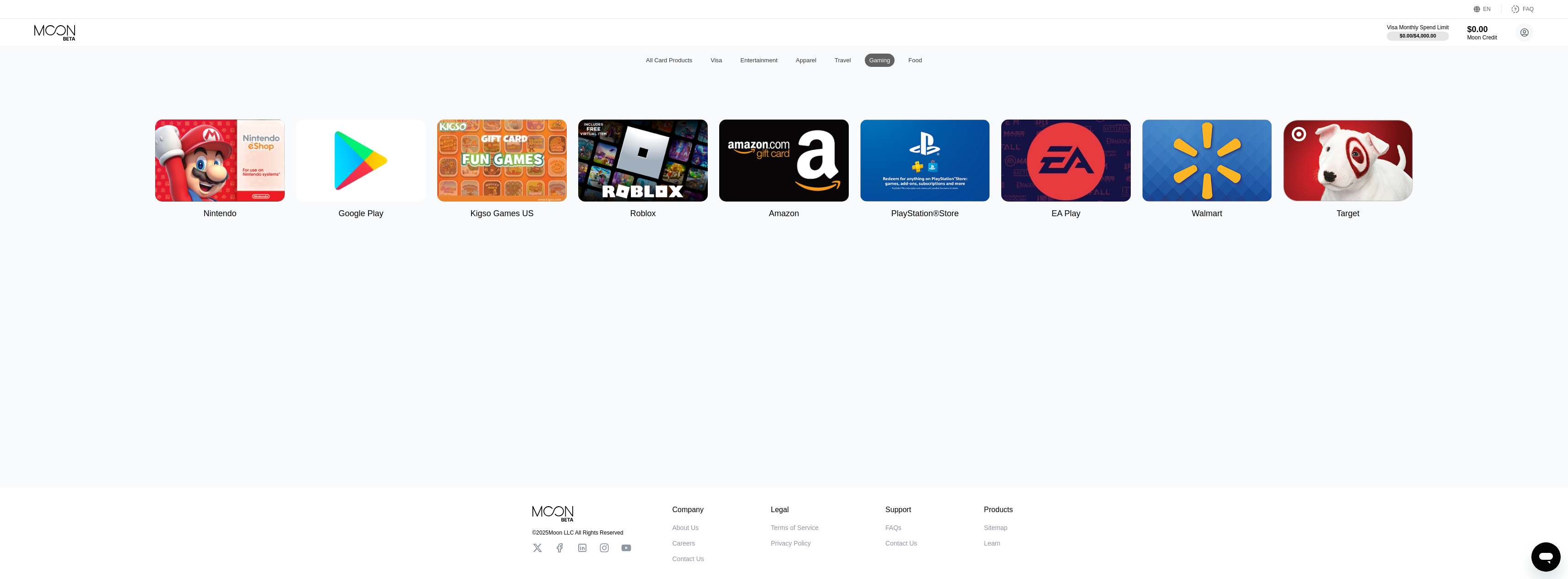
click at [1095, 181] on img at bounding box center [1066, 160] width 130 height 82
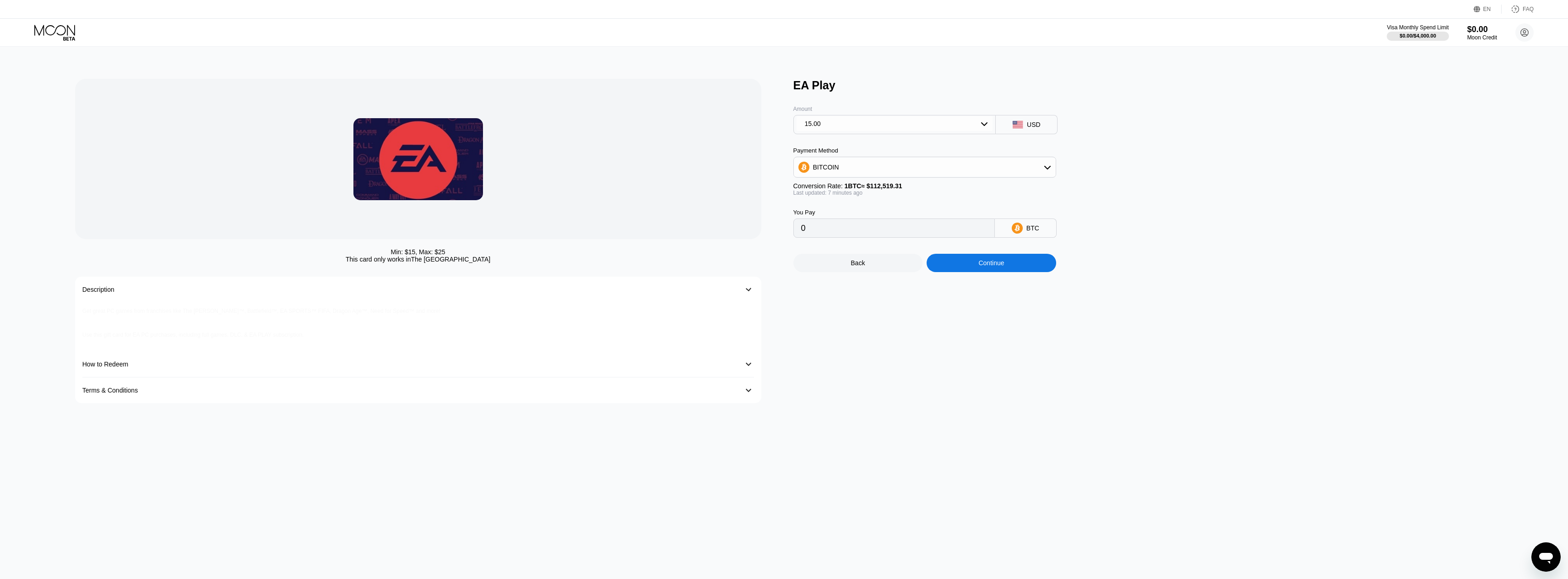
type input "0.00013332"
click at [852, 98] on div "Amount 15.00" at bounding box center [895, 113] width 203 height 42
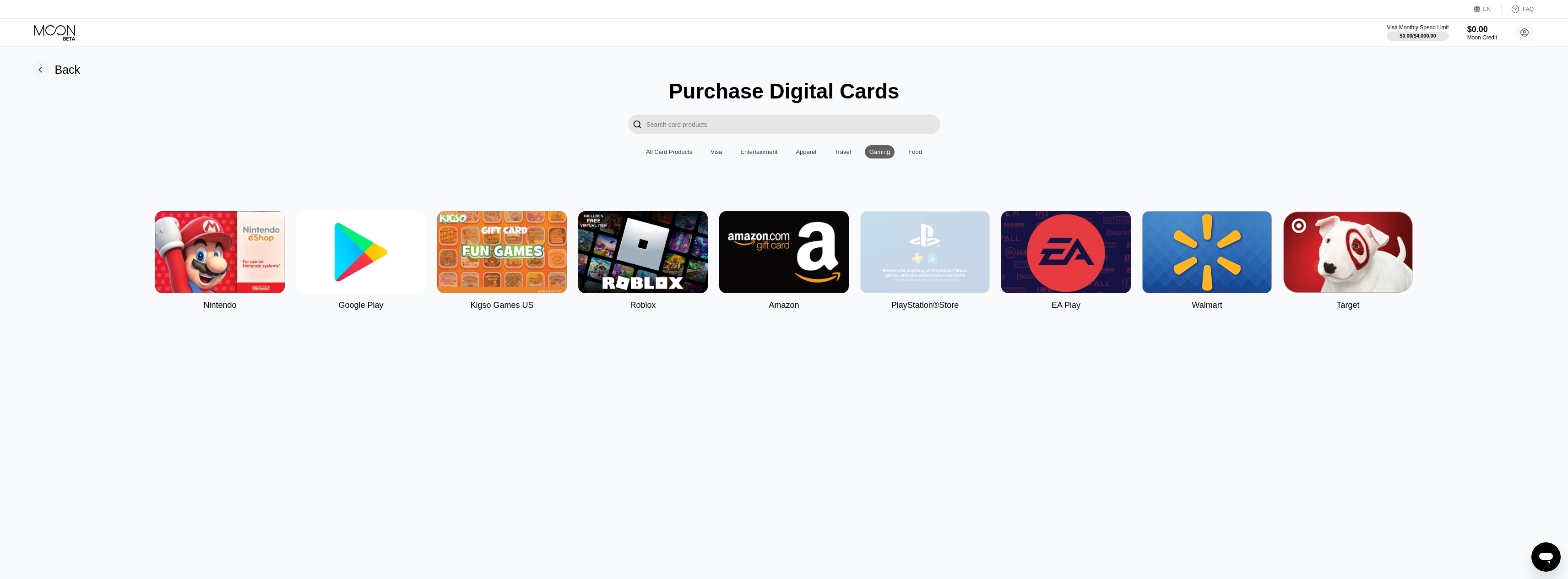
click at [904, 276] on img at bounding box center [925, 252] width 130 height 82
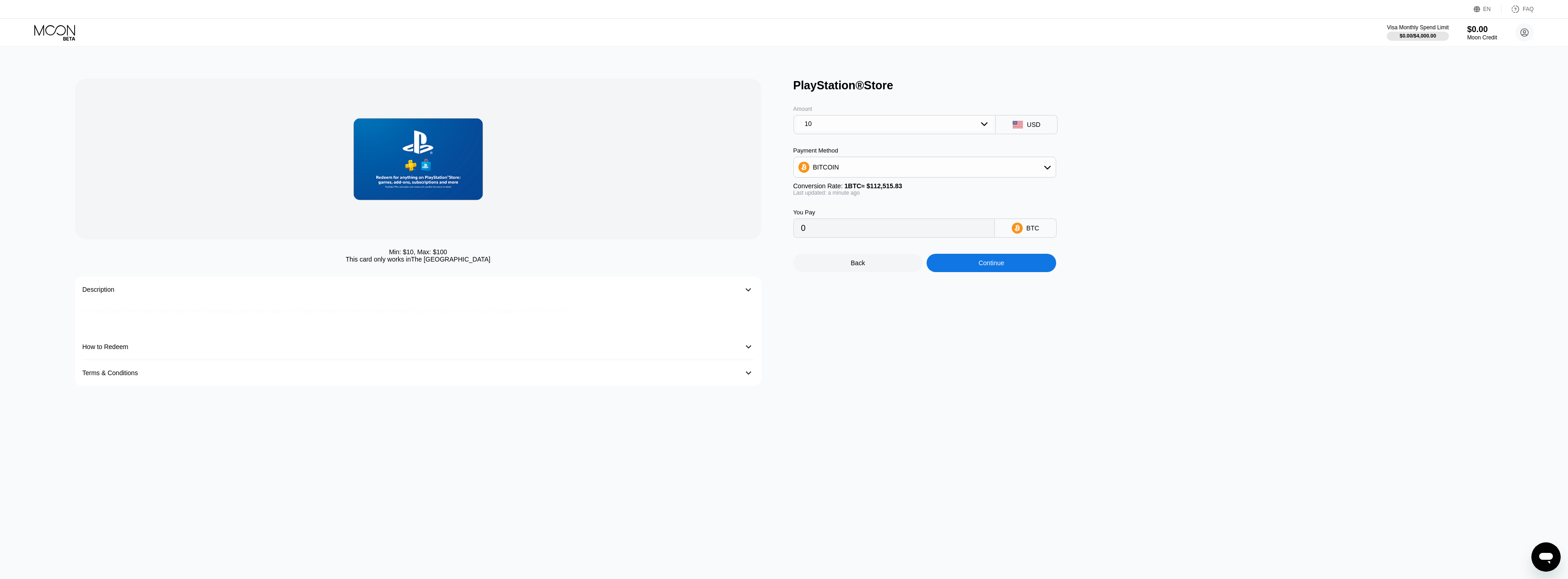
type input "0.00008888"
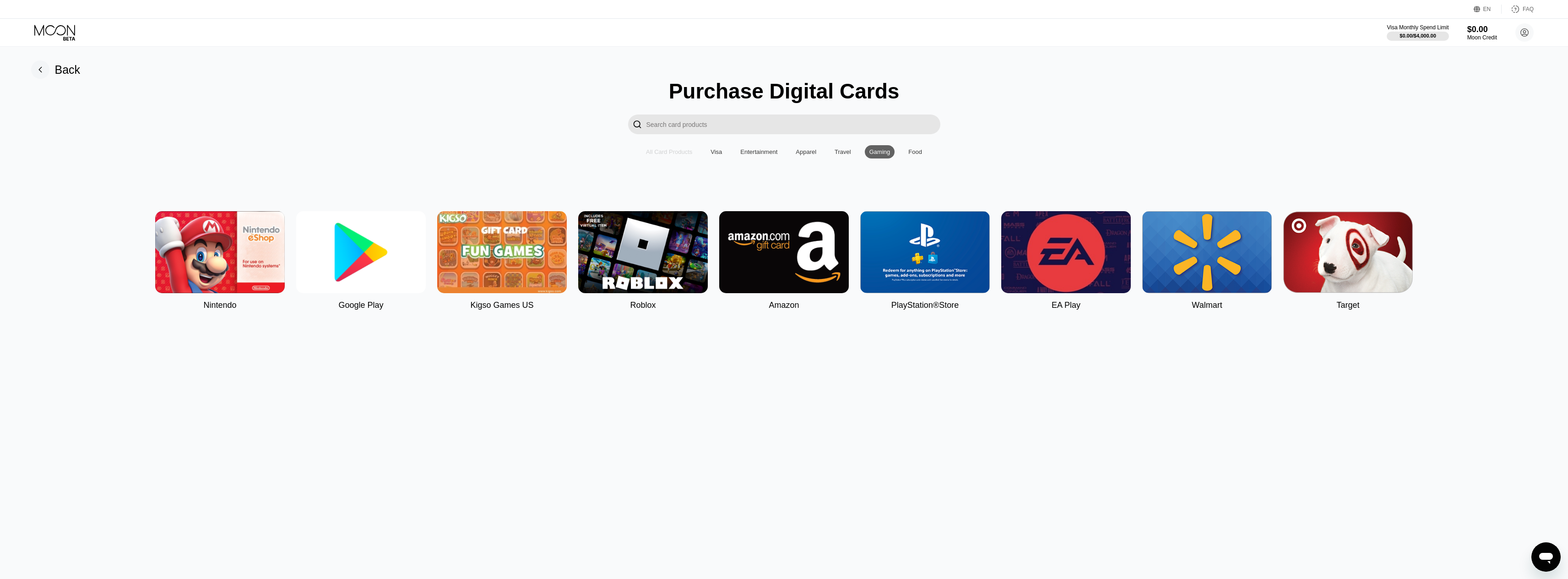
click at [690, 155] on div "All Card Products" at bounding box center [669, 152] width 46 height 7
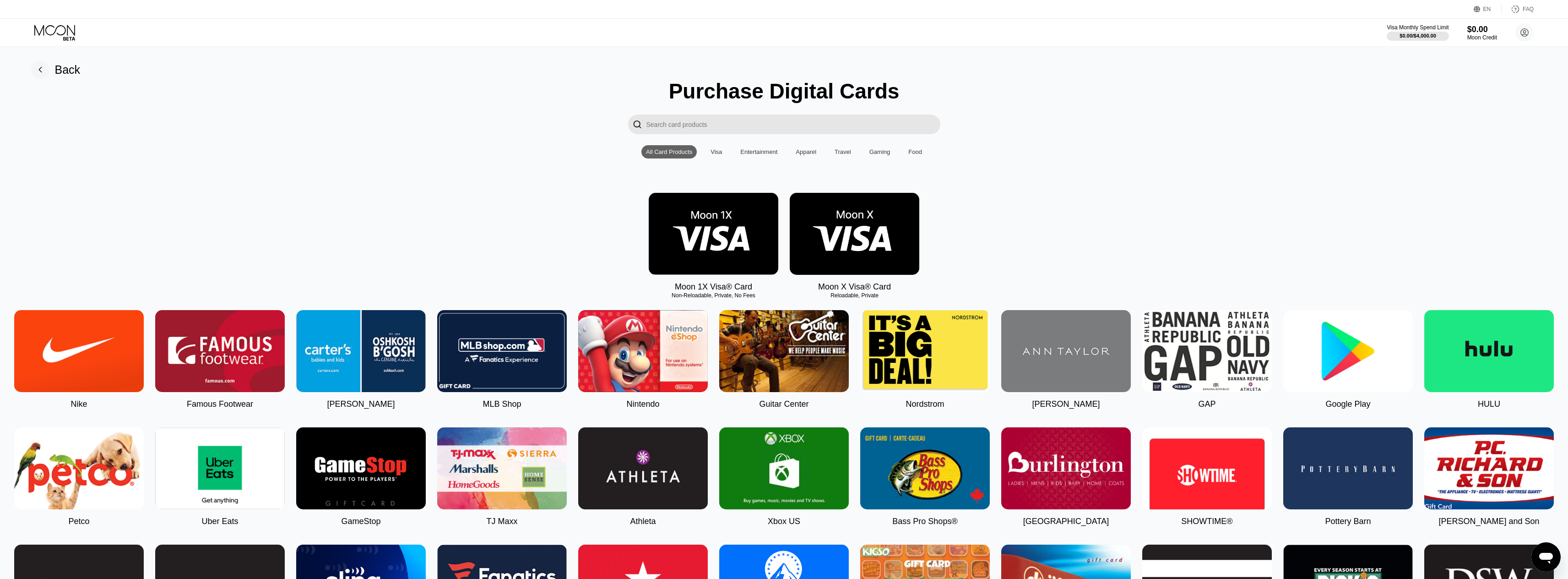
click at [748, 227] on img at bounding box center [713, 234] width 130 height 82
